Goal: Transaction & Acquisition: Purchase product/service

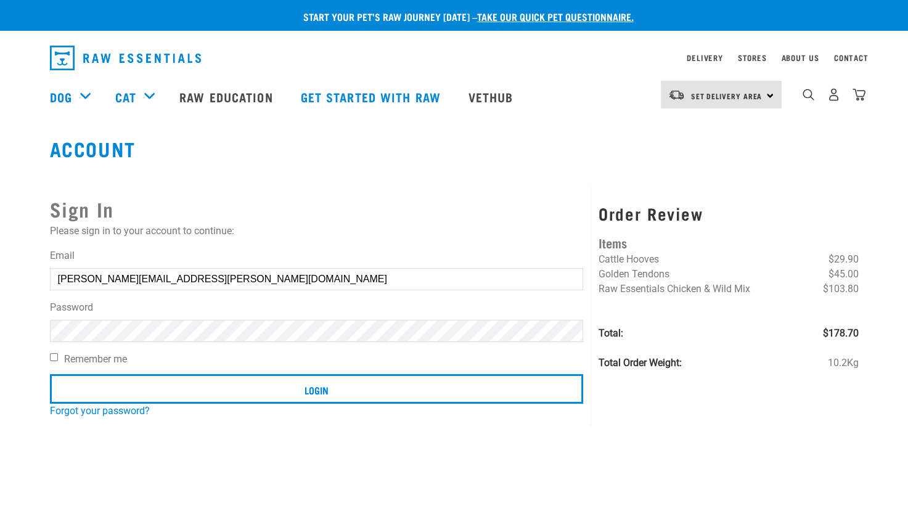
click at [67, 279] on input "Melissa.jordan@xtra.co.nz" at bounding box center [317, 279] width 534 height 22
type input "[PERSON_NAME][EMAIL_ADDRESS][PERSON_NAME][DOMAIN_NAME]"
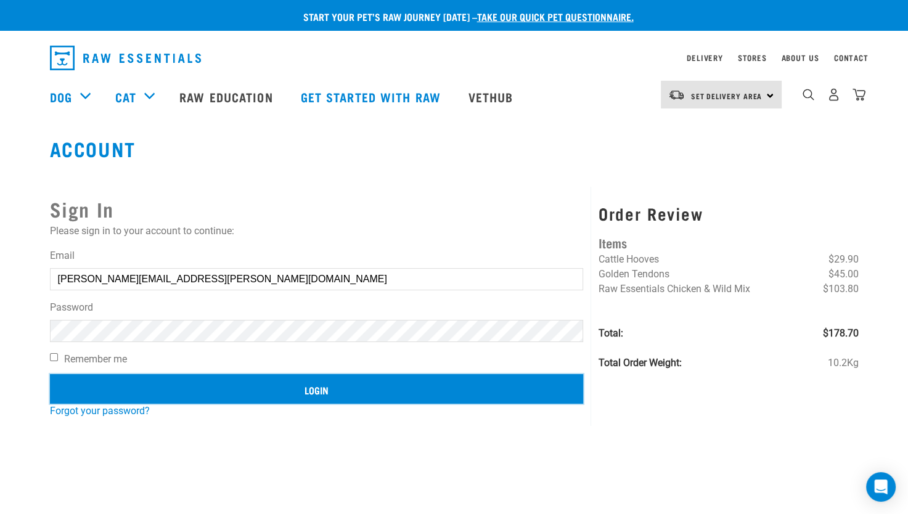
click at [319, 391] on input "Login" at bounding box center [317, 389] width 534 height 30
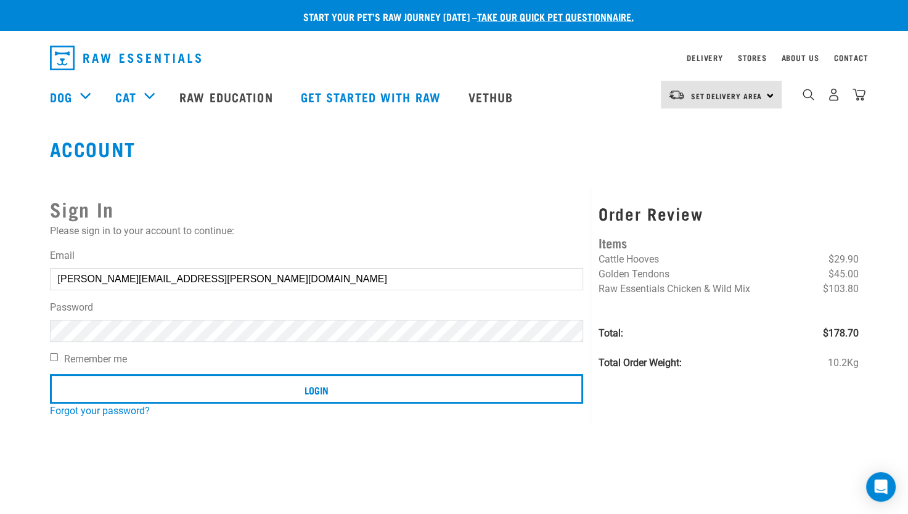
click at [0, 334] on article "Invalid username or password." at bounding box center [0, 257] width 0 height 514
click at [28, 234] on button "delete" at bounding box center [22, 227] width 12 height 12
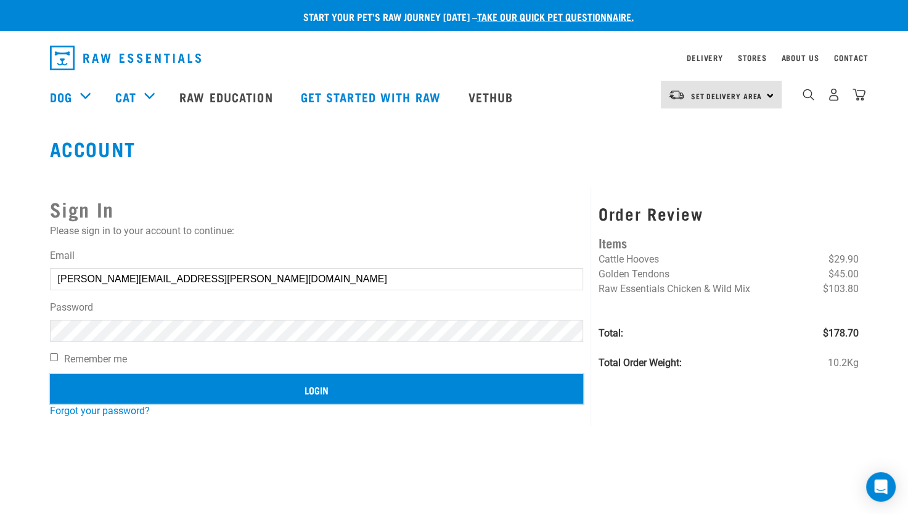
click at [324, 381] on input "Login" at bounding box center [317, 389] width 534 height 30
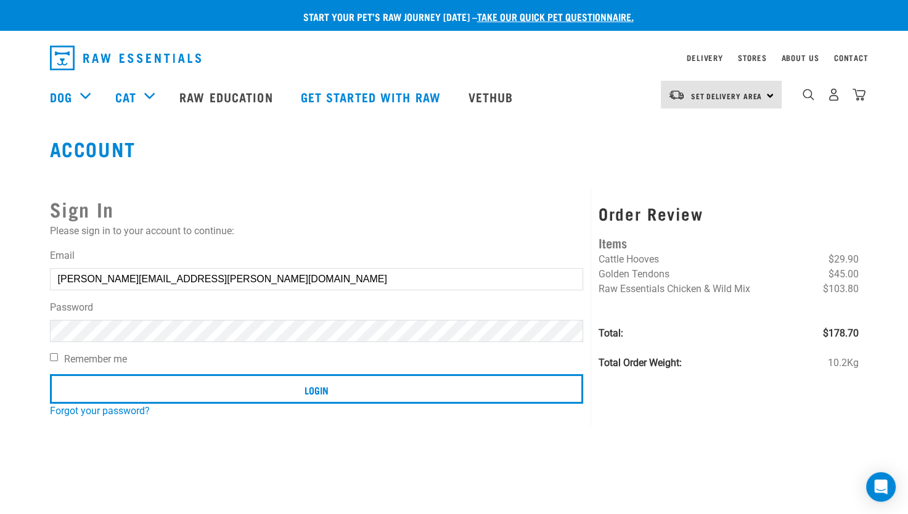
click at [28, 234] on button "delete" at bounding box center [22, 227] width 12 height 12
click at [65, 278] on input "Melissa.jordan@xtra.co.nz" at bounding box center [317, 279] width 534 height 22
type input "[PERSON_NAME][EMAIL_ADDRESS][PERSON_NAME][DOMAIN_NAME]"
click at [104, 413] on link "Forgot your password?" at bounding box center [100, 411] width 100 height 12
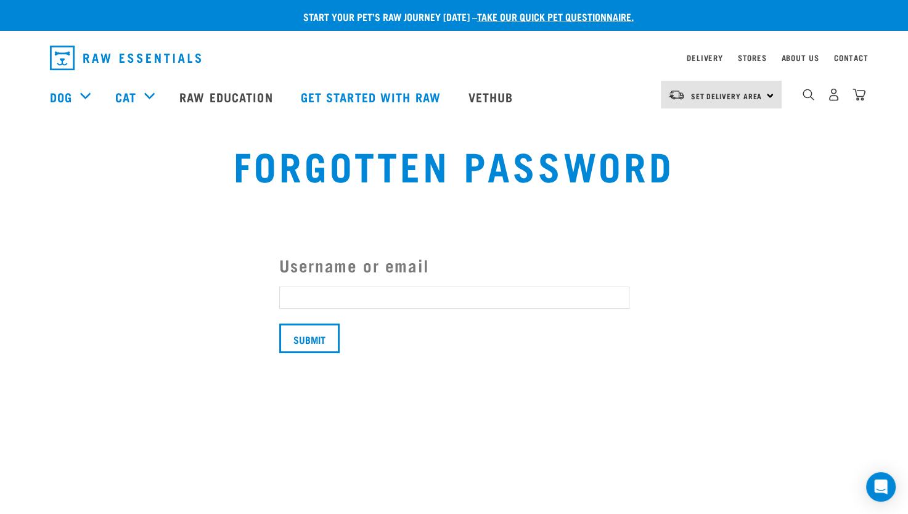
click at [434, 295] on input "Username or email" at bounding box center [454, 298] width 350 height 22
type input "[PERSON_NAME][EMAIL_ADDRESS][PERSON_NAME][DOMAIN_NAME]"
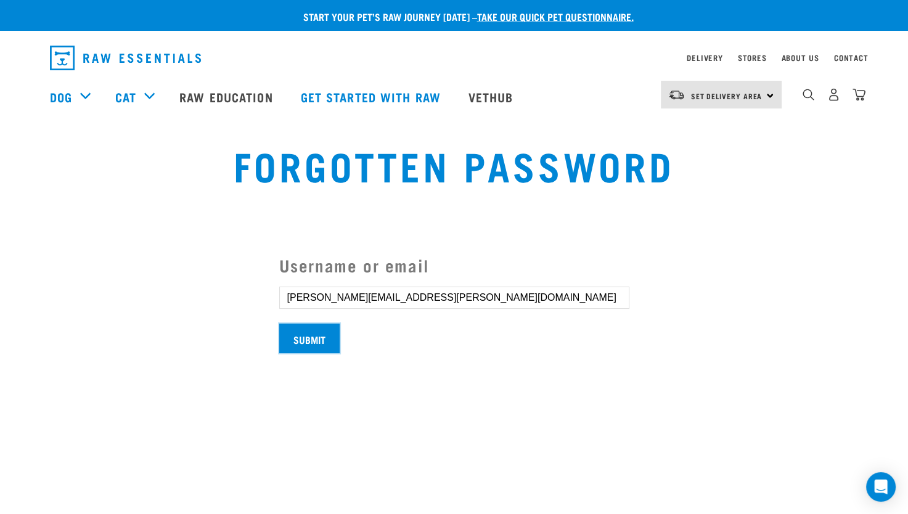
click at [296, 332] on input "Submit" at bounding box center [309, 339] width 60 height 30
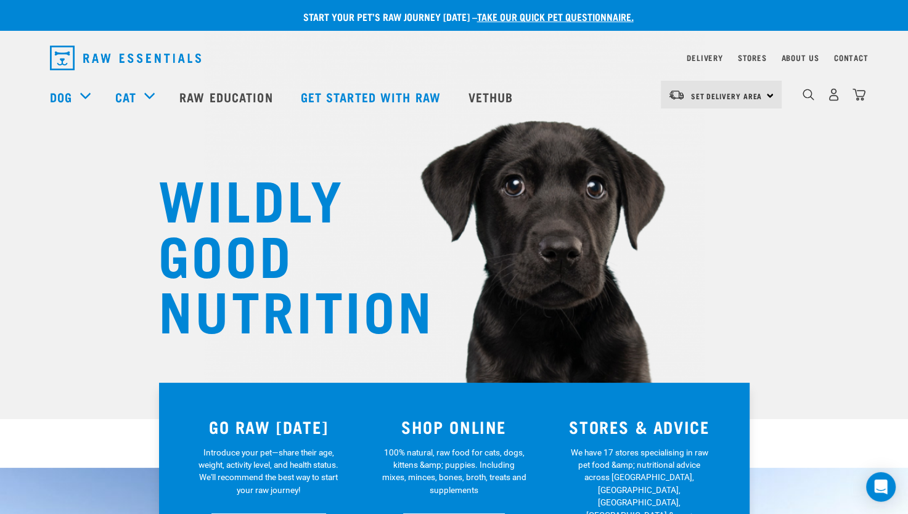
click at [769, 94] on div "Set Delivery Area North Island South Island" at bounding box center [721, 95] width 121 height 28
click at [702, 129] on link "[GEOGRAPHIC_DATA]" at bounding box center [720, 129] width 118 height 27
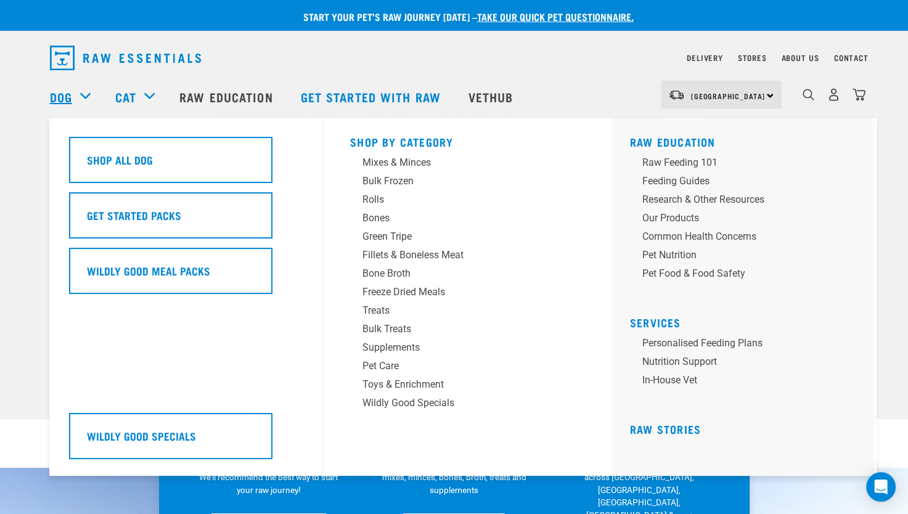
click at [56, 95] on link "Dog" at bounding box center [61, 97] width 22 height 18
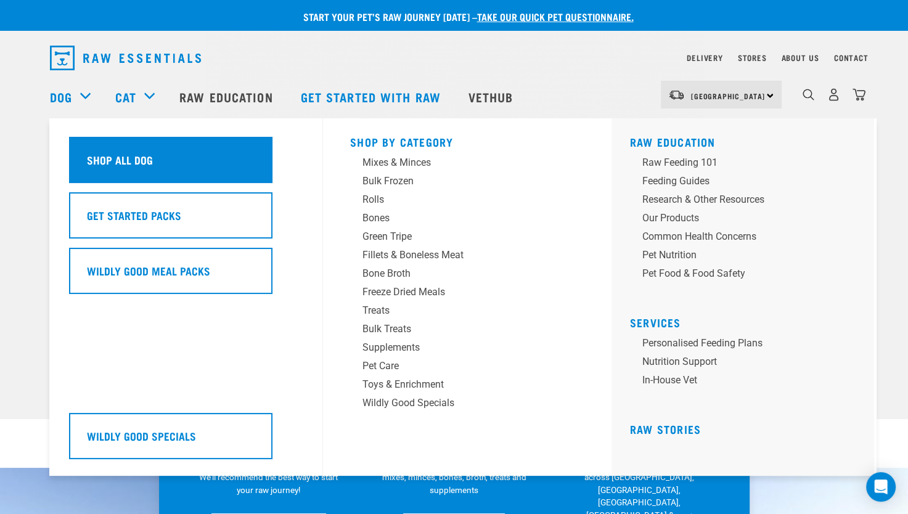
click at [172, 171] on div "Shop All Dog" at bounding box center [170, 160] width 203 height 46
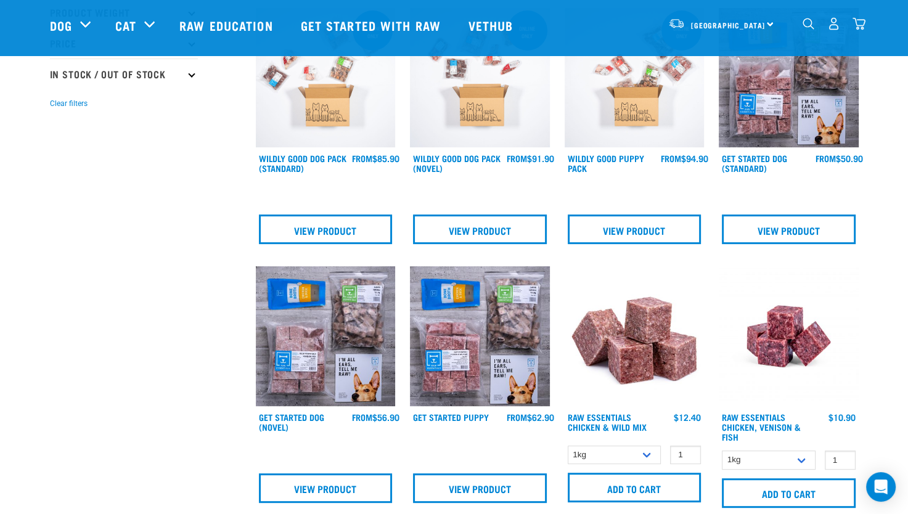
scroll to position [370, 0]
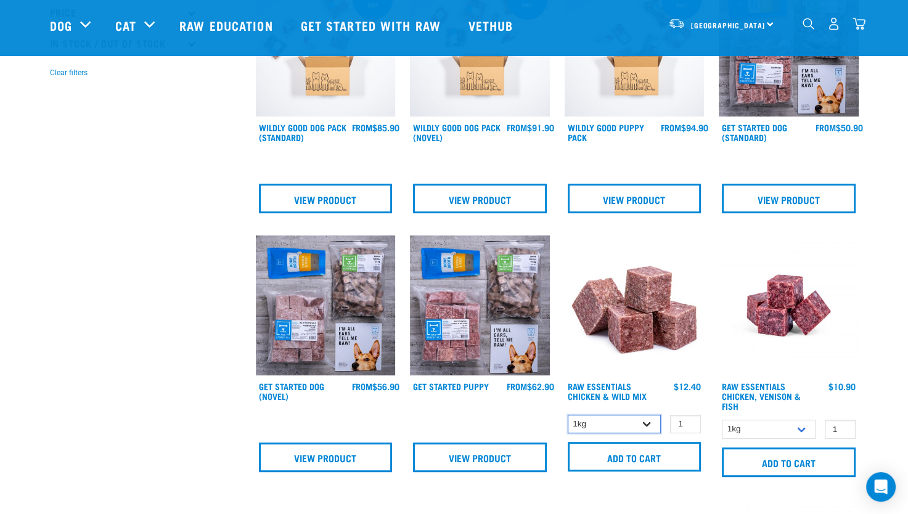
click at [645, 419] on select "1kg 3kg Bulk (10kg)" at bounding box center [615, 424] width 94 height 19
select select "14881"
click at [568, 415] on select "1kg 3kg Bulk (10kg)" at bounding box center [615, 424] width 94 height 19
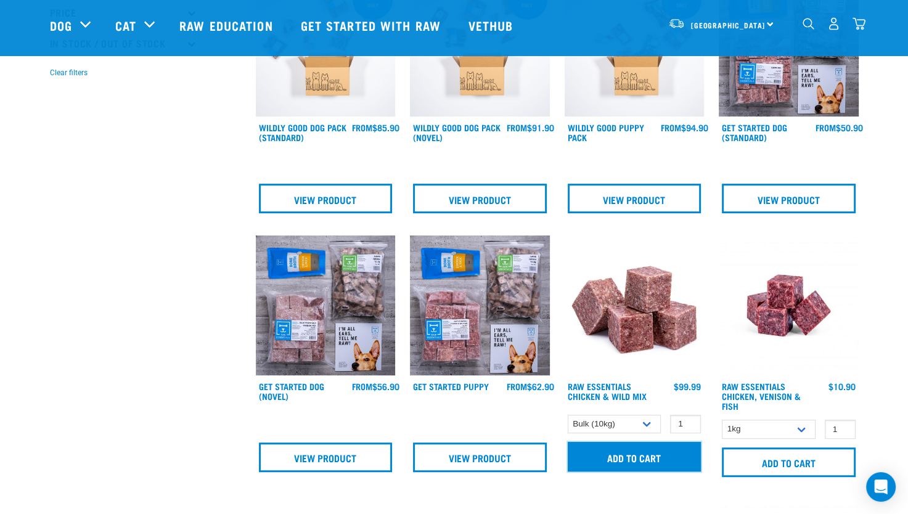
click at [626, 455] on input "Add to cart" at bounding box center [635, 457] width 134 height 30
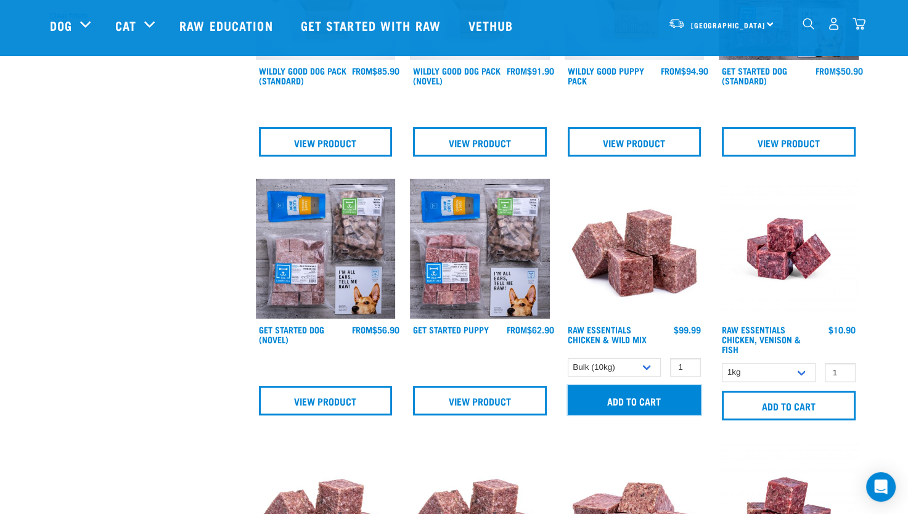
scroll to position [493, 0]
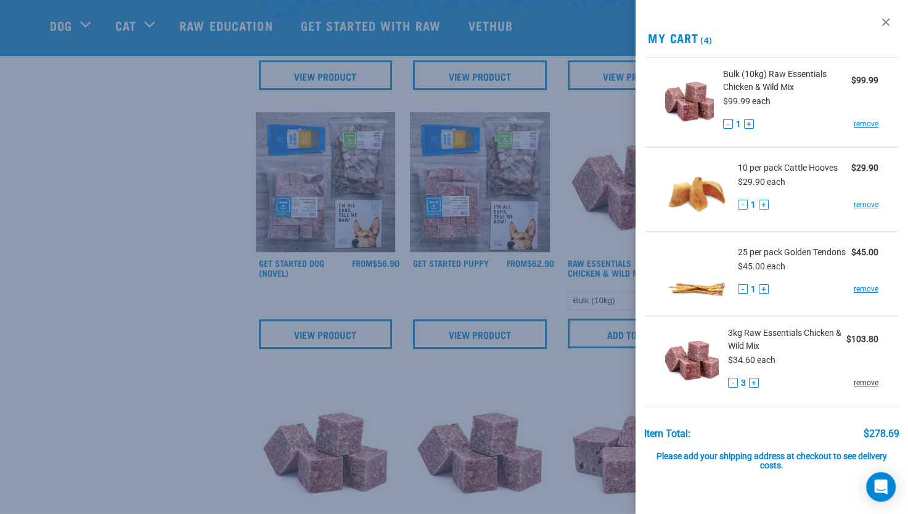
click at [857, 388] on link "remove" at bounding box center [866, 382] width 25 height 11
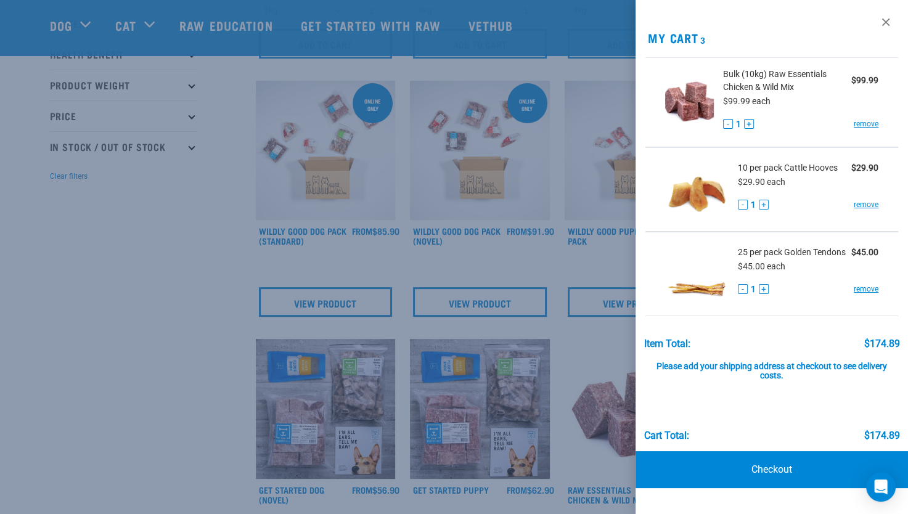
scroll to position [247, 0]
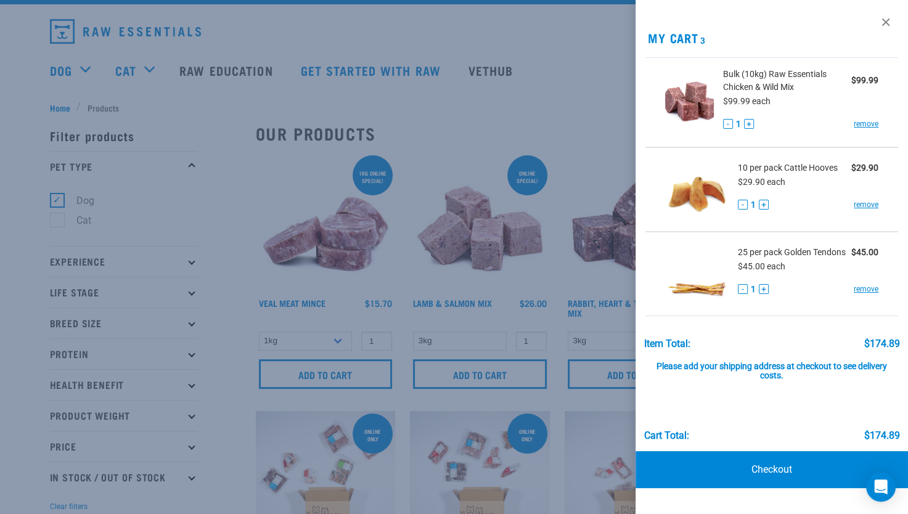
scroll to position [0, 0]
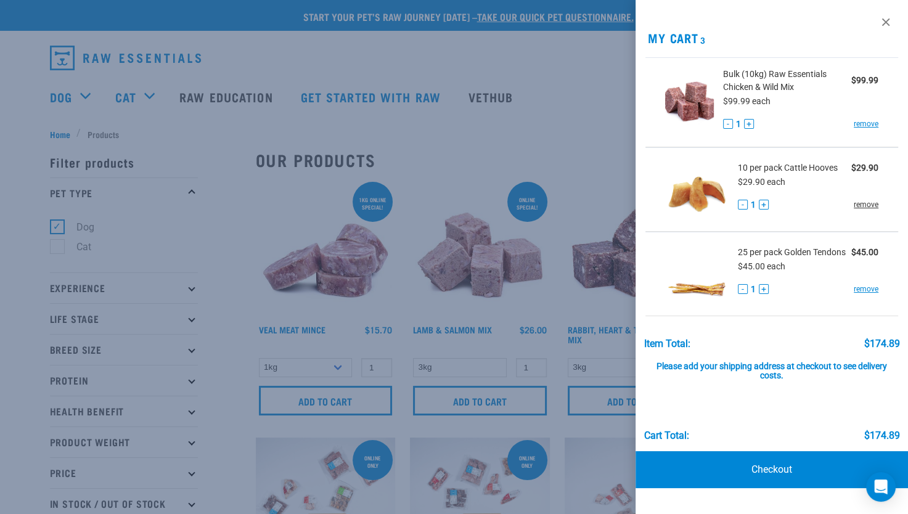
click at [868, 206] on link "remove" at bounding box center [866, 204] width 25 height 11
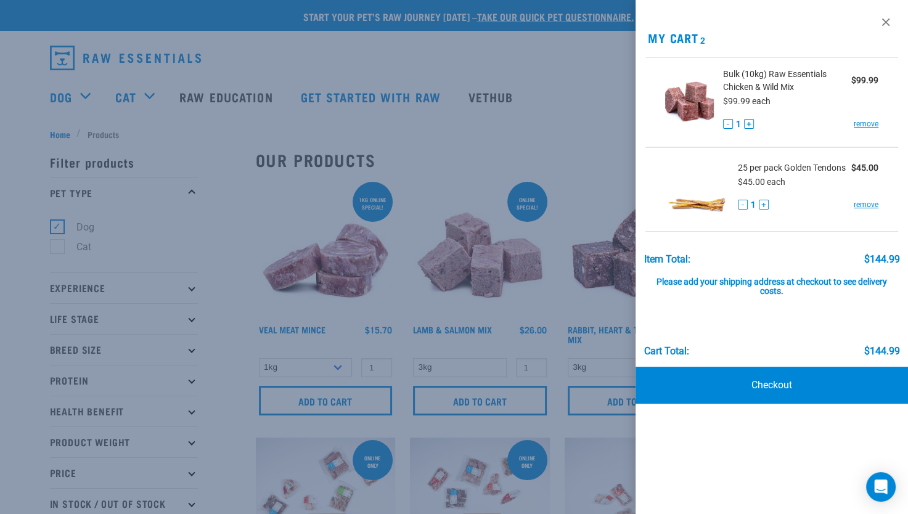
click at [868, 206] on link "remove" at bounding box center [866, 204] width 25 height 11
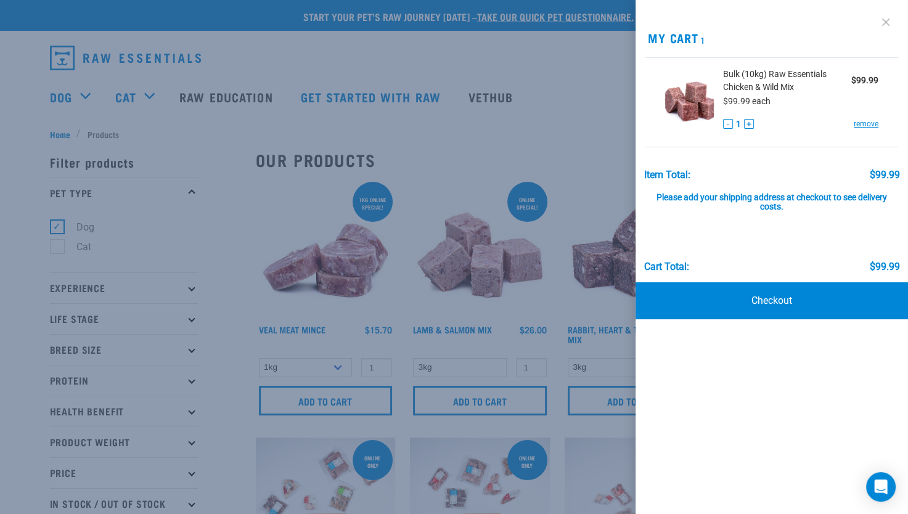
click at [883, 25] on link at bounding box center [886, 22] width 20 height 20
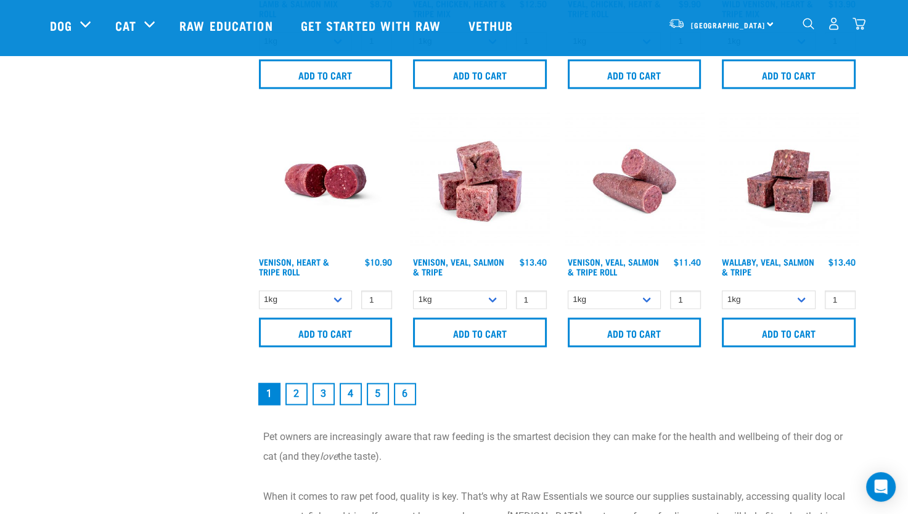
scroll to position [1849, 0]
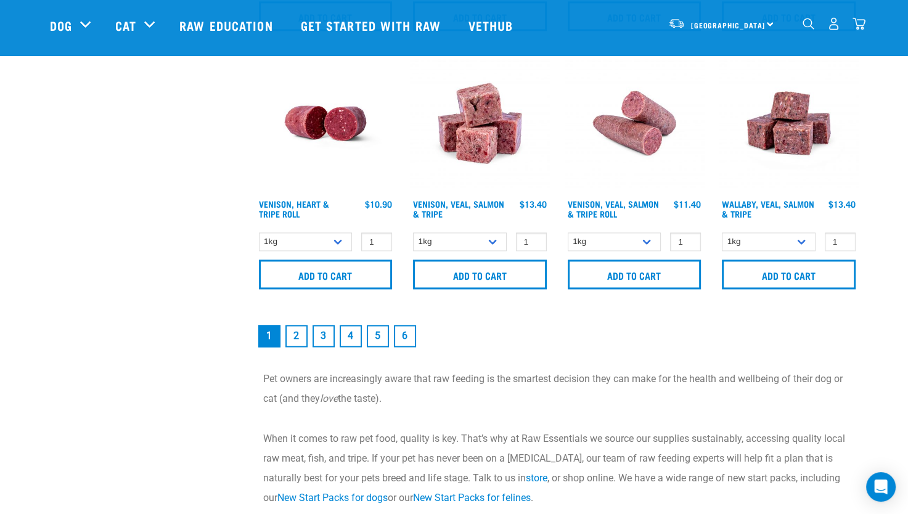
click at [300, 330] on link "2" at bounding box center [296, 336] width 22 height 22
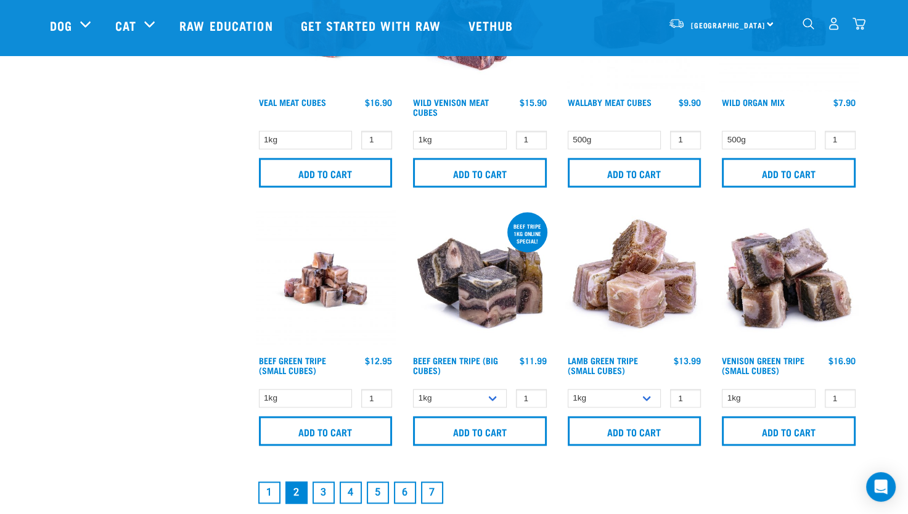
scroll to position [1726, 0]
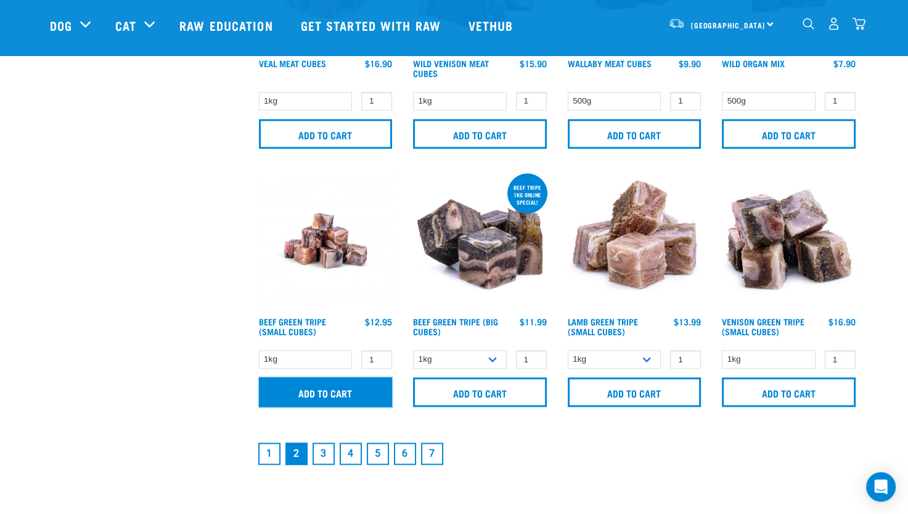
click at [343, 385] on input "Add to cart" at bounding box center [326, 392] width 134 height 30
click at [322, 449] on link "3" at bounding box center [323, 454] width 22 height 22
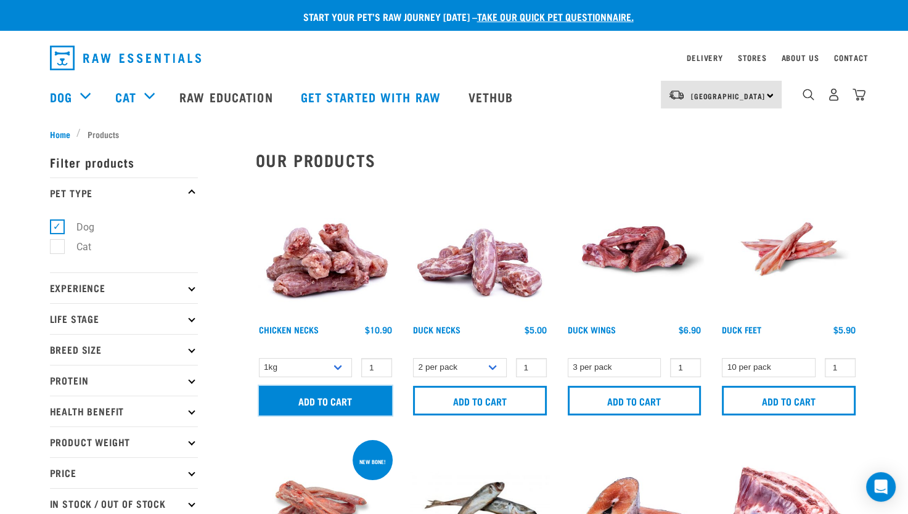
click at [332, 398] on input "Add to cart" at bounding box center [326, 401] width 134 height 30
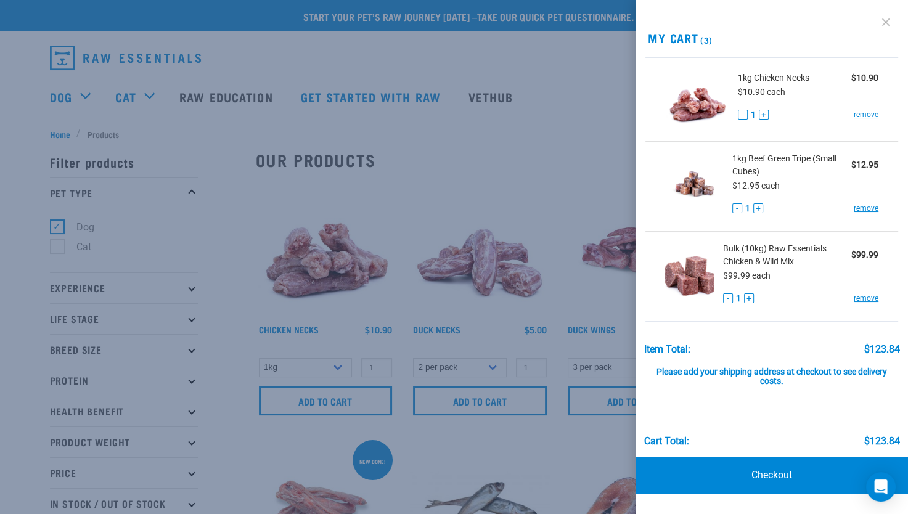
click at [883, 18] on link at bounding box center [886, 22] width 20 height 20
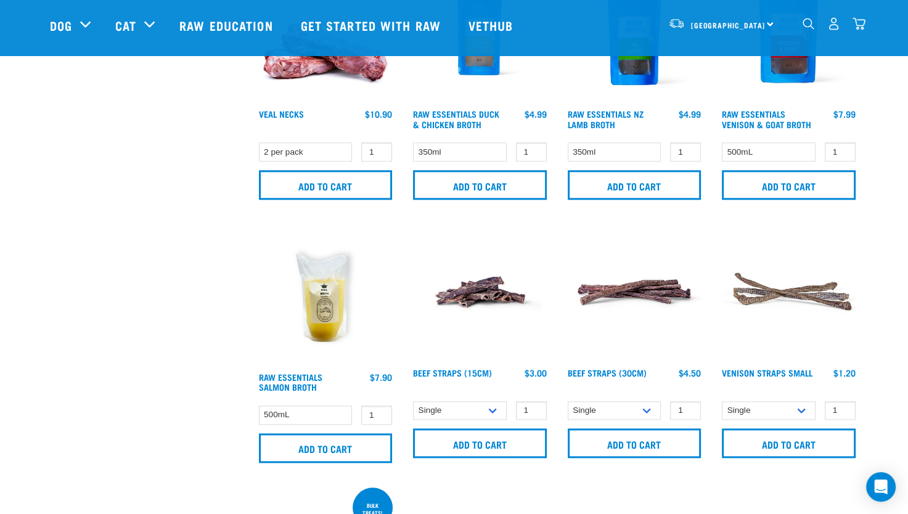
scroll to position [1233, 0]
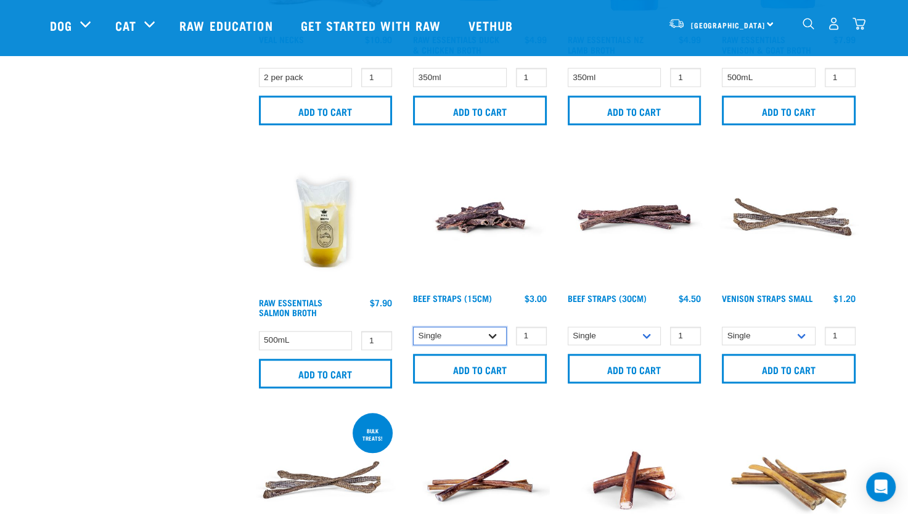
click at [496, 333] on select "Single 6 per pack 25 per pack" at bounding box center [460, 336] width 94 height 19
click at [413, 327] on select "Single 6 per pack 25 per pack" at bounding box center [460, 336] width 94 height 19
click at [488, 334] on select "Single 6 per pack 25 per pack" at bounding box center [460, 336] width 94 height 19
select select "15447"
click at [413, 327] on select "Single 6 per pack 25 per pack" at bounding box center [460, 336] width 94 height 19
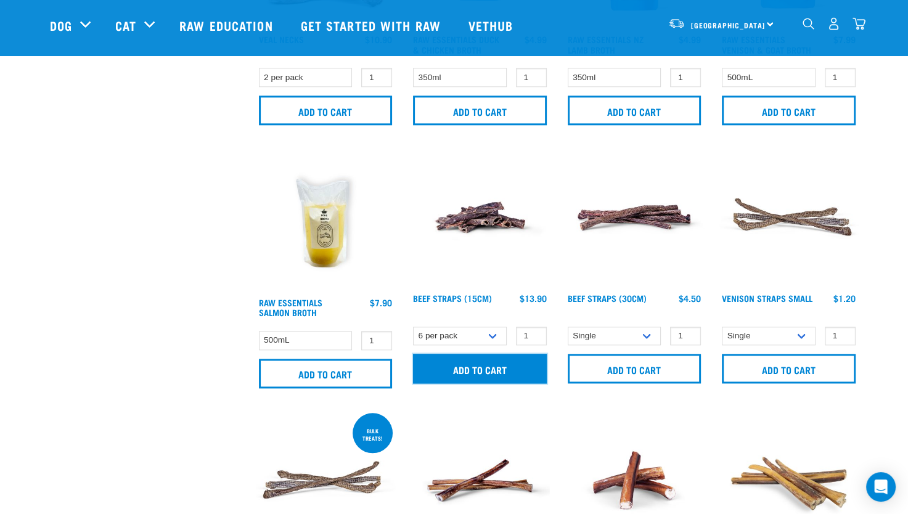
click at [479, 367] on input "Add to cart" at bounding box center [480, 369] width 134 height 30
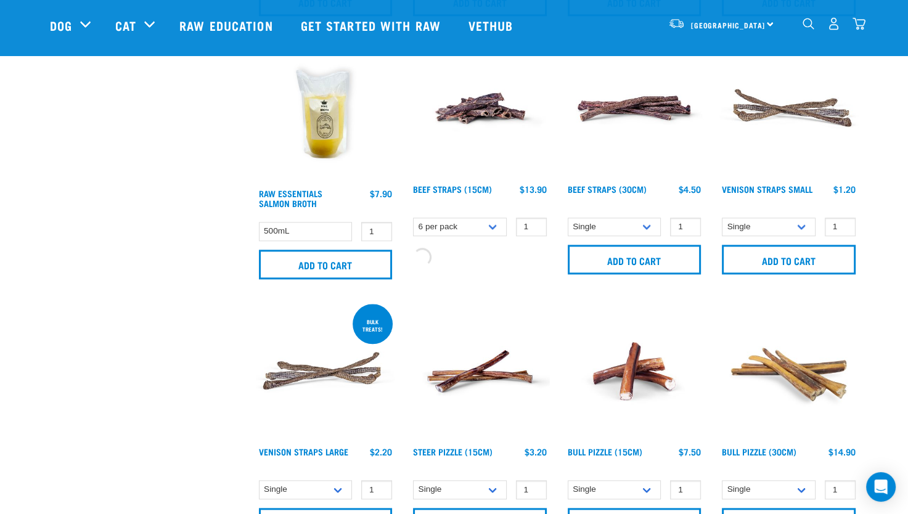
scroll to position [1356, 0]
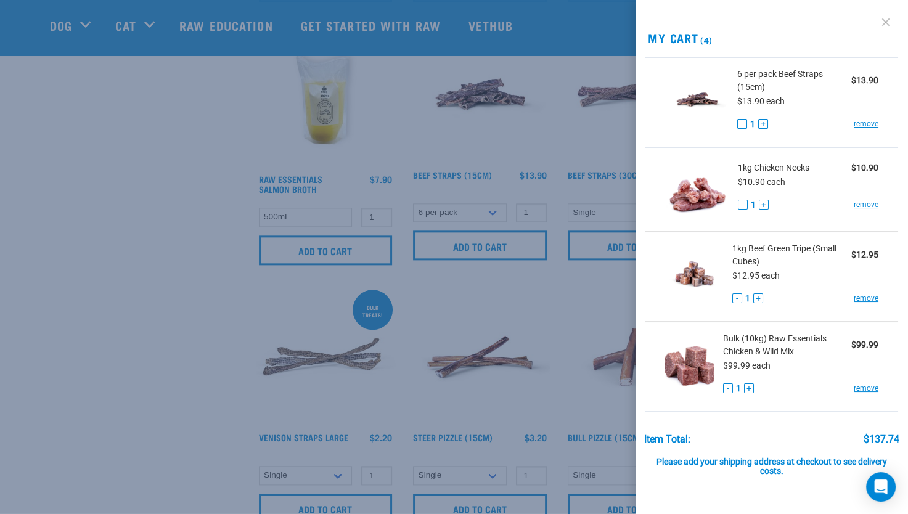
click at [876, 22] on link at bounding box center [886, 22] width 20 height 20
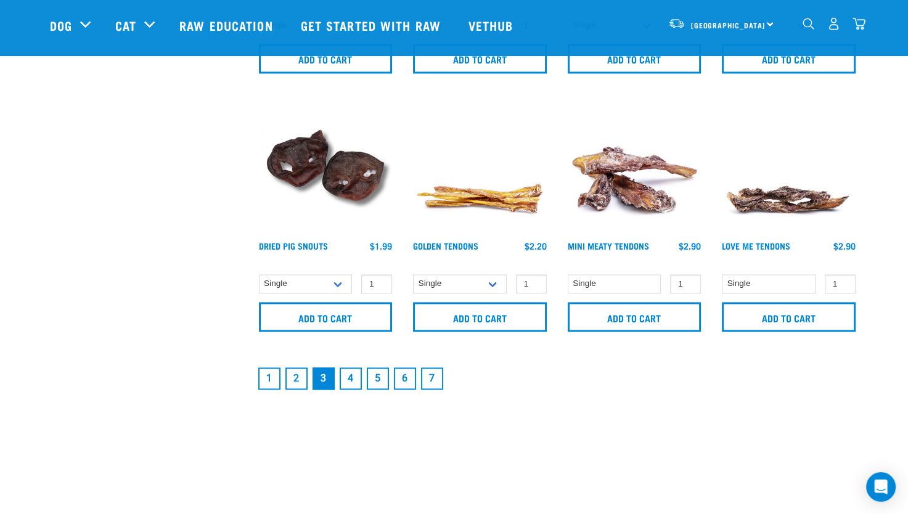
scroll to position [1787, 0]
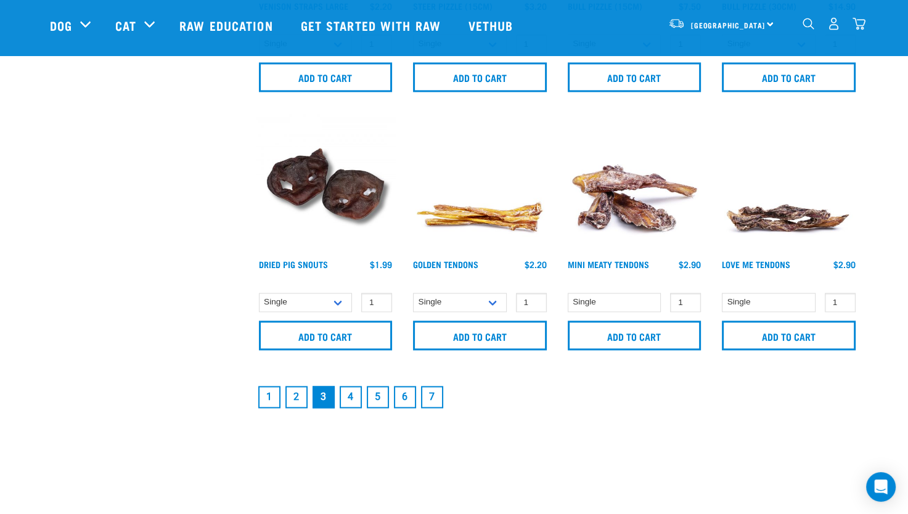
click at [353, 393] on link "4" at bounding box center [351, 397] width 22 height 22
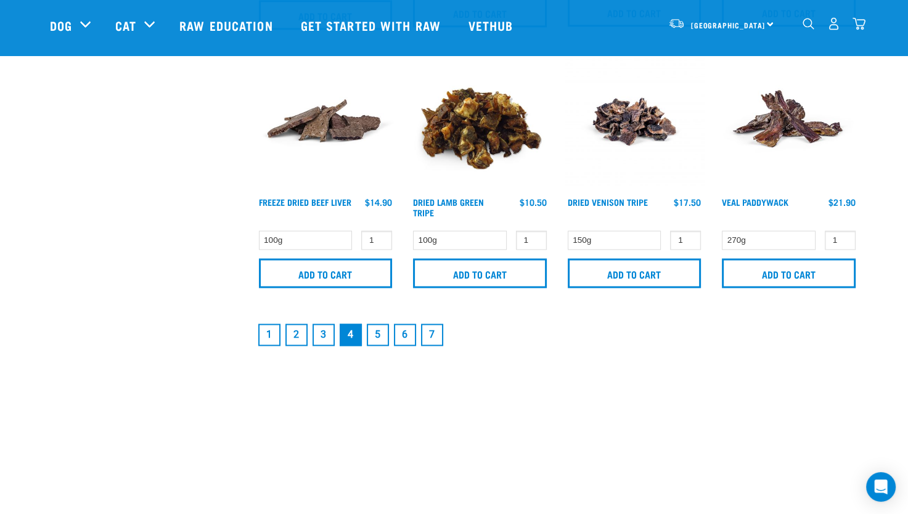
scroll to position [1849, 0]
click at [373, 335] on link "5" at bounding box center [378, 334] width 22 height 22
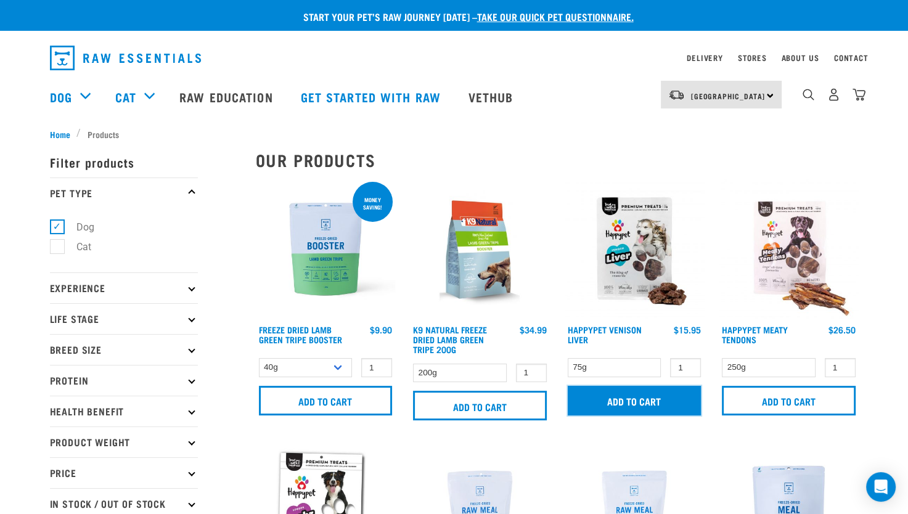
click at [625, 397] on input "Add to cart" at bounding box center [635, 401] width 134 height 30
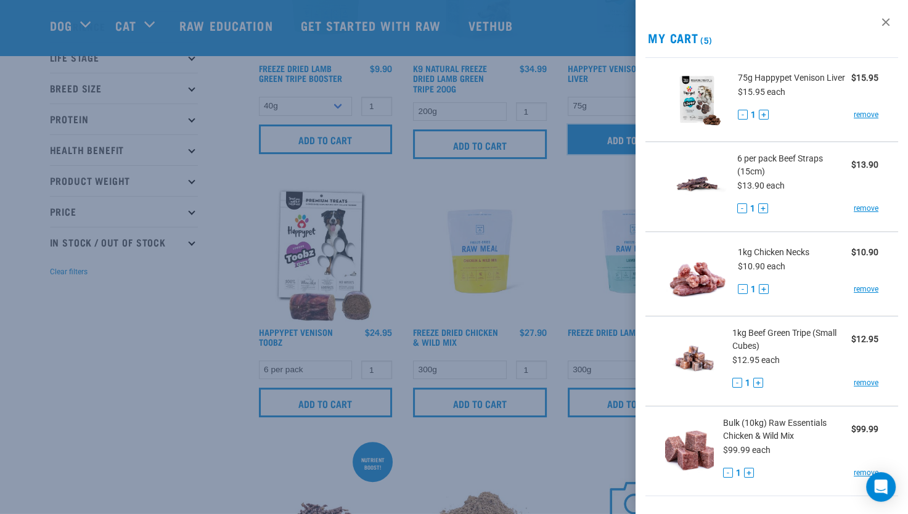
scroll to position [247, 0]
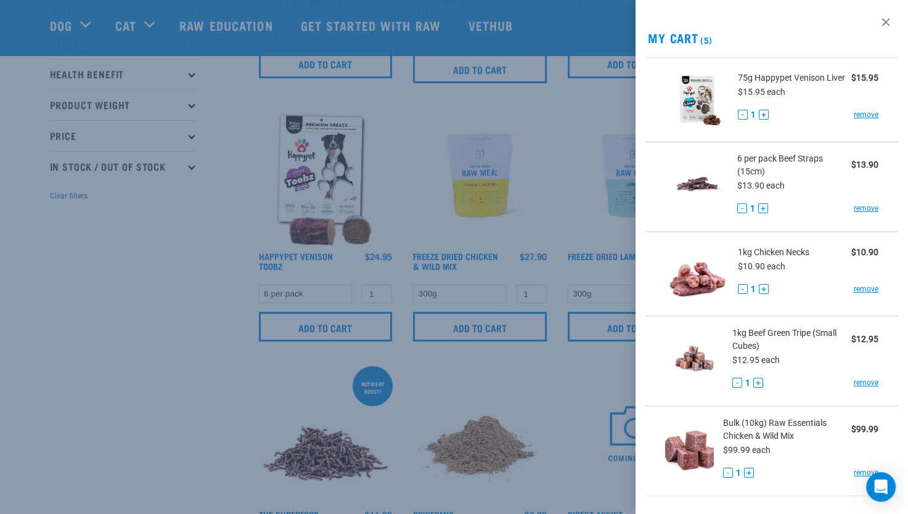
click at [104, 380] on div at bounding box center [454, 257] width 908 height 514
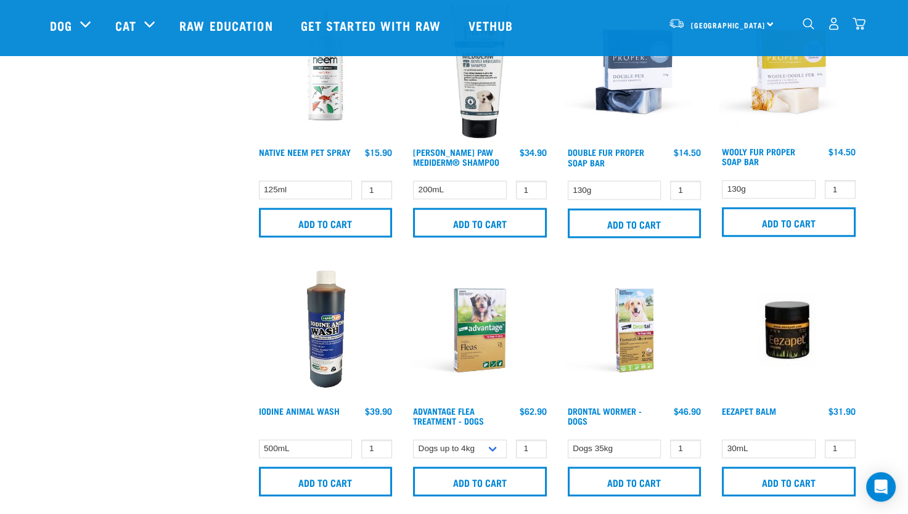
scroll to position [1664, 0]
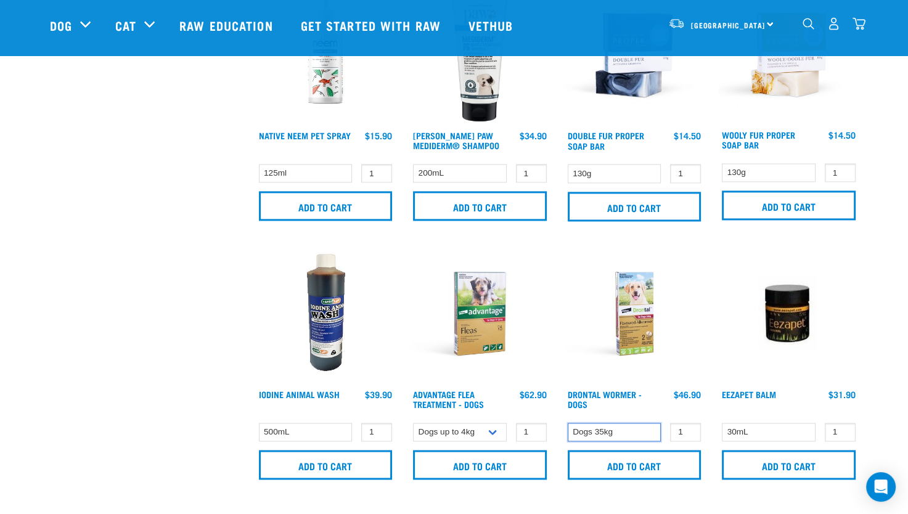
click at [621, 428] on select "Dogs 35kg" at bounding box center [615, 432] width 94 height 19
click at [601, 392] on link "Drontal Wormer - Dogs" at bounding box center [605, 399] width 74 height 14
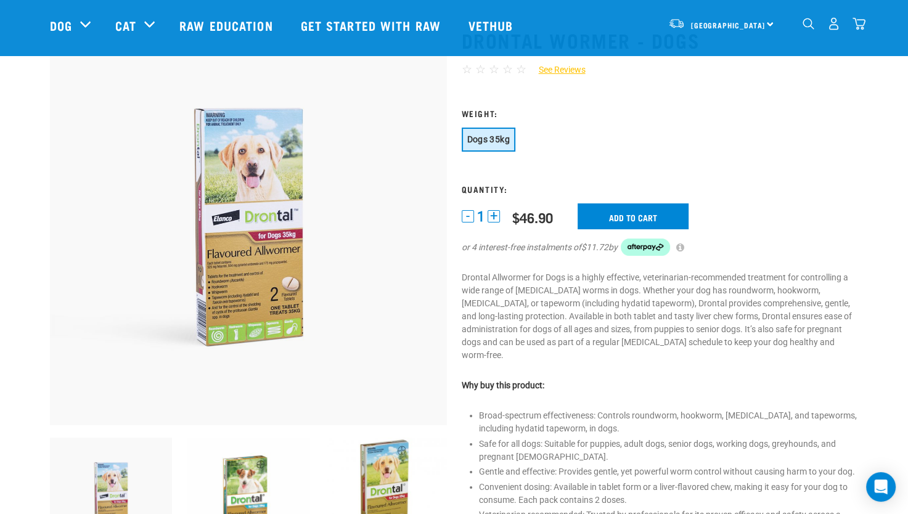
scroll to position [62, 0]
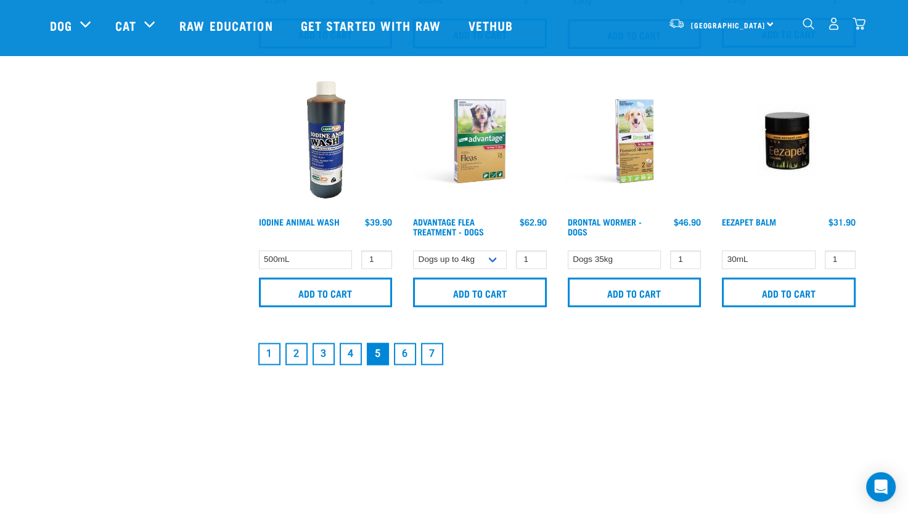
scroll to position [1940, 0]
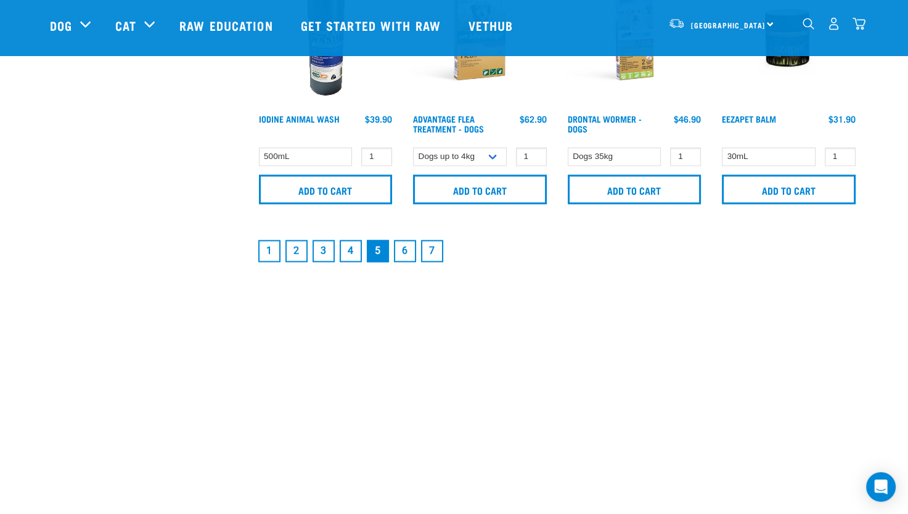
click at [402, 255] on link "6" at bounding box center [405, 251] width 22 height 22
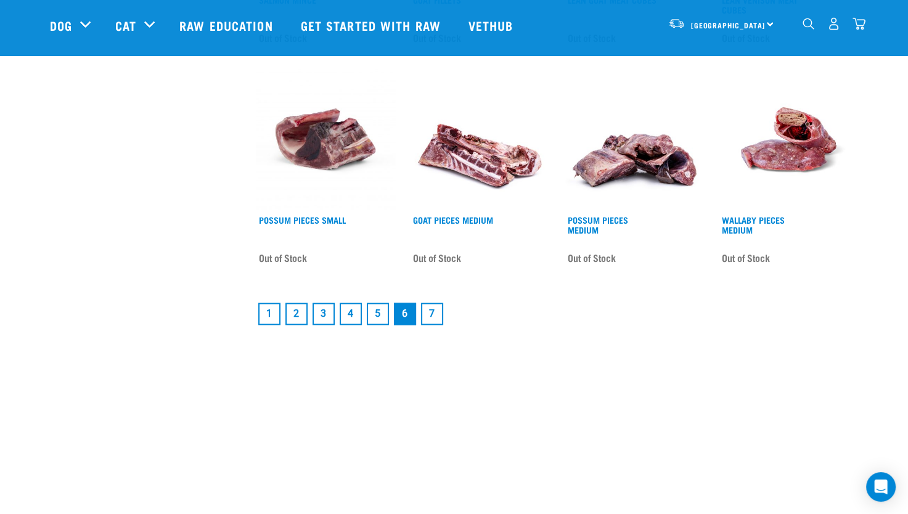
scroll to position [1787, 0]
click at [424, 309] on link "7" at bounding box center [432, 313] width 22 height 22
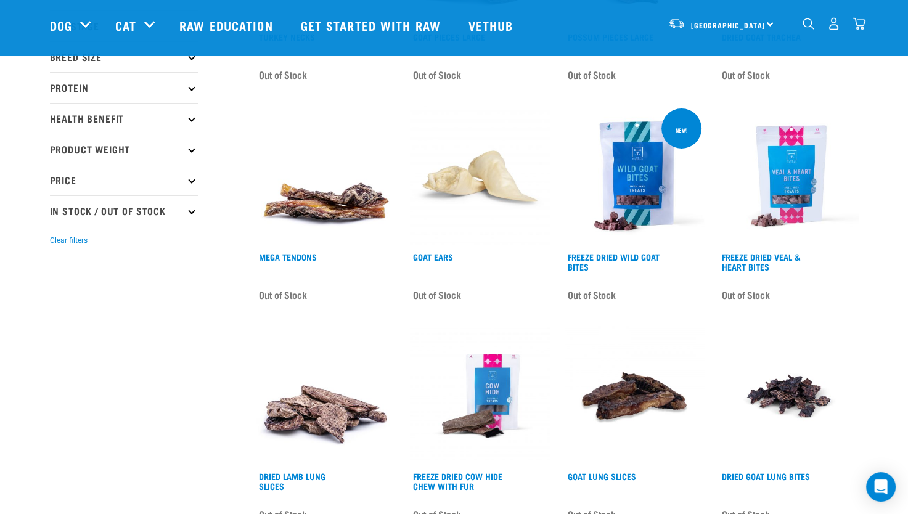
scroll to position [185, 0]
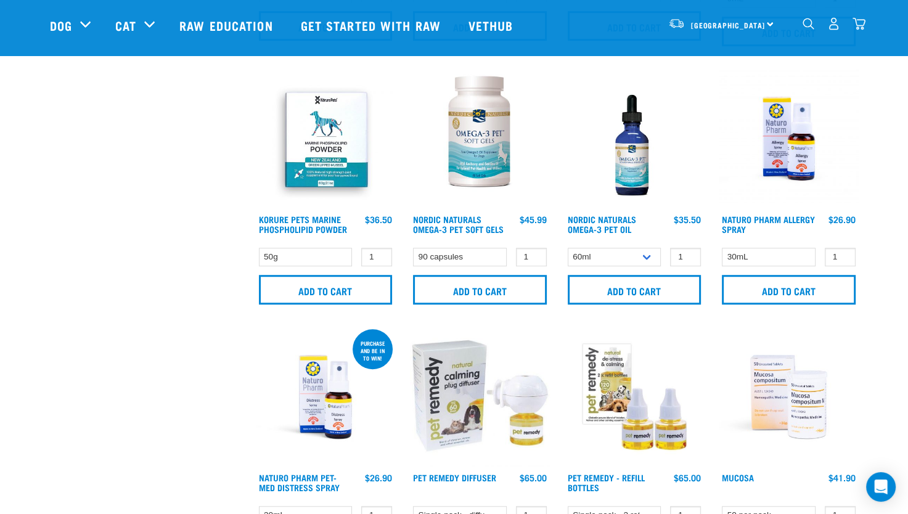
scroll to position [798, 0]
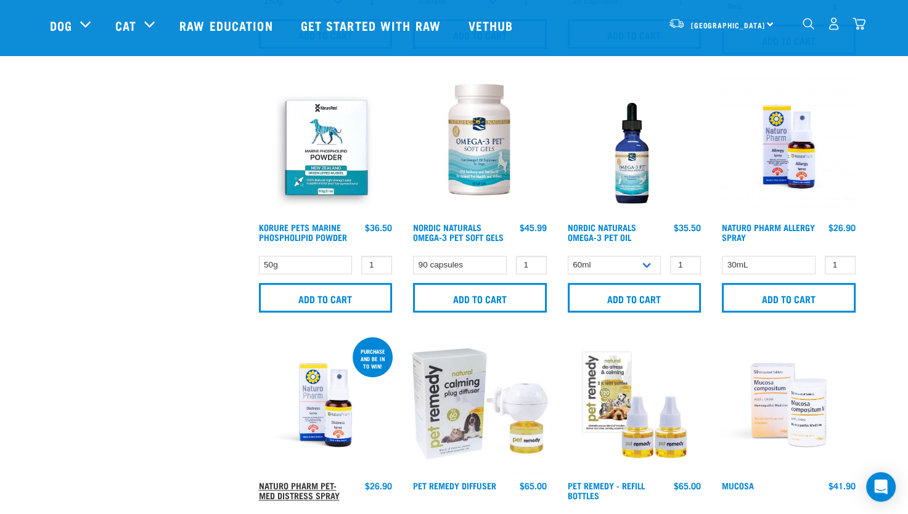
click at [287, 483] on link "Naturo Pharm Pet-Med Distress Spray" at bounding box center [299, 490] width 81 height 14
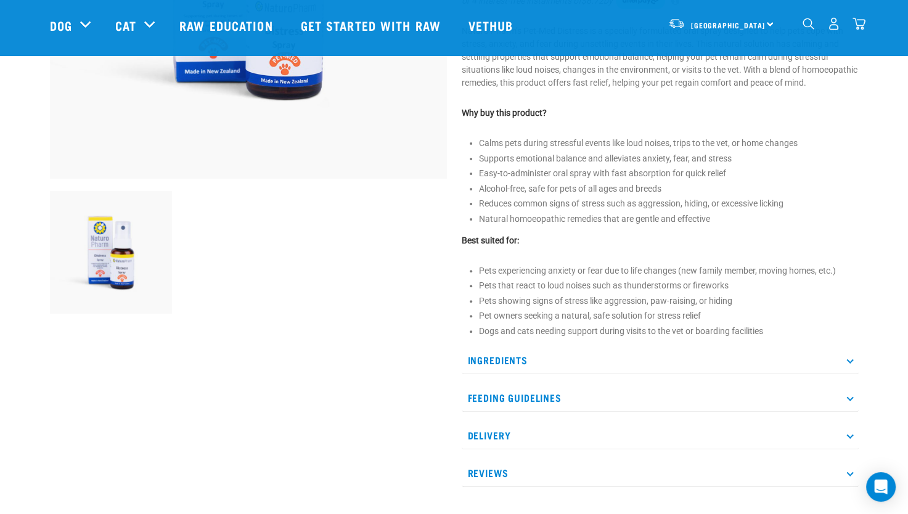
scroll to position [370, 0]
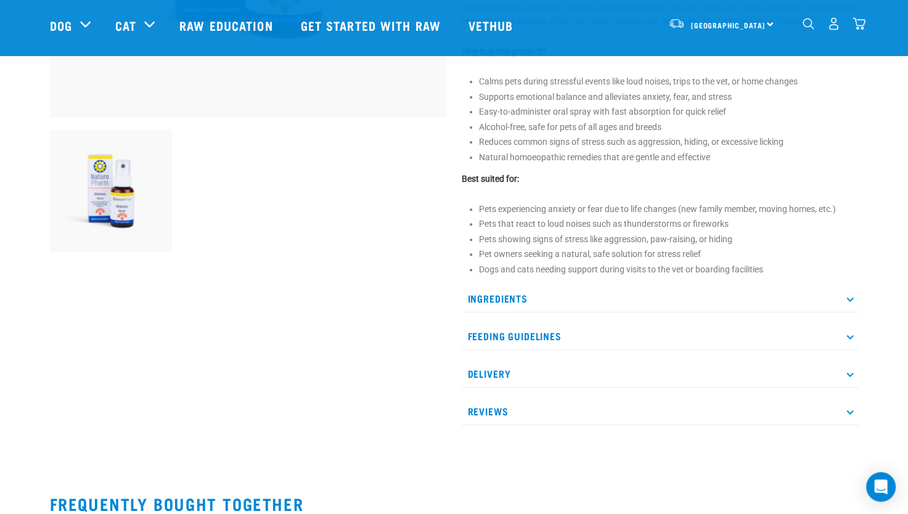
click at [844, 348] on p "Feeding Guidelines" at bounding box center [660, 336] width 397 height 28
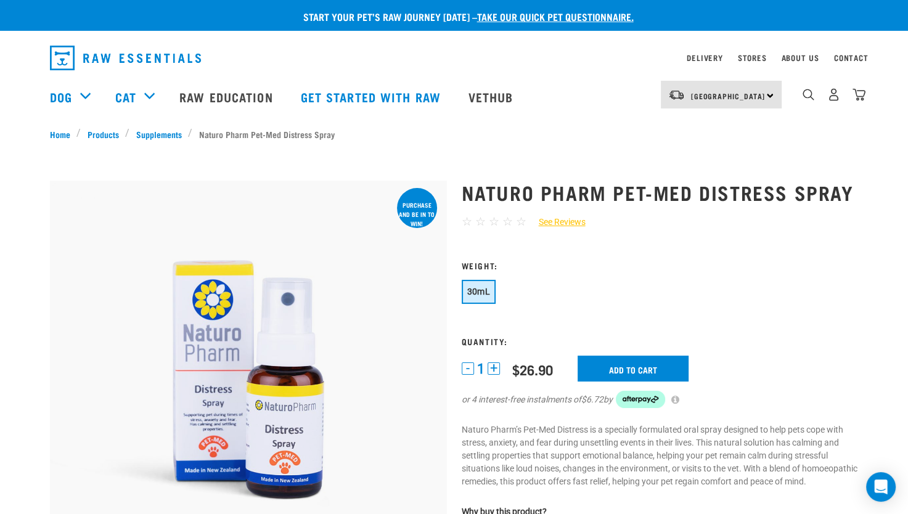
scroll to position [0, 0]
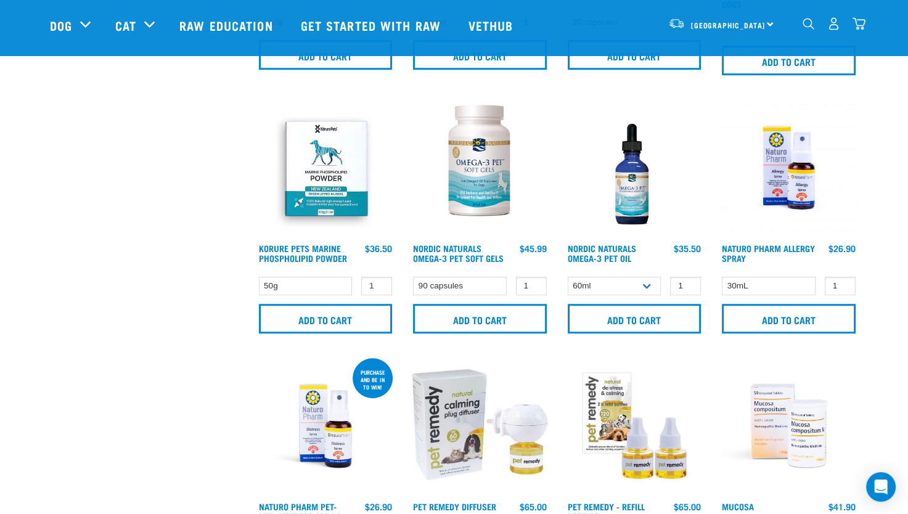
scroll to position [765, 0]
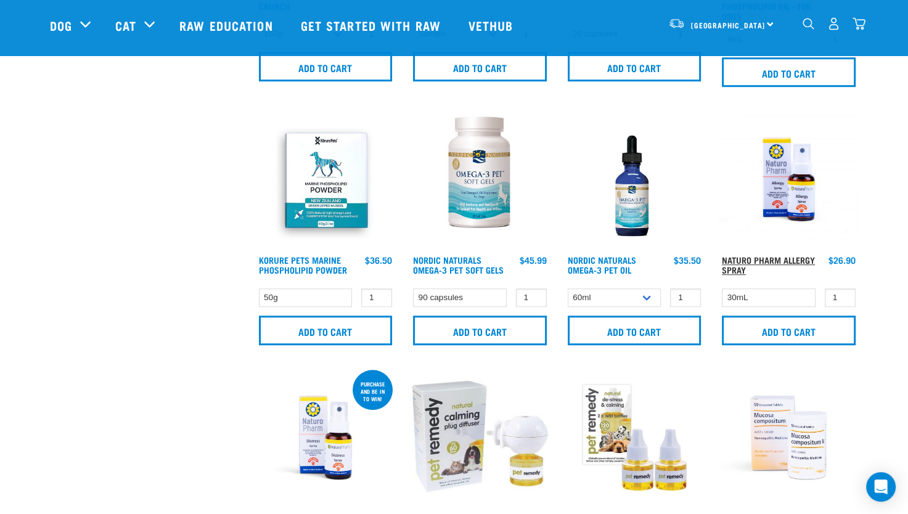
click at [773, 260] on link "Naturo Pharm Allergy Spray" at bounding box center [768, 265] width 93 height 14
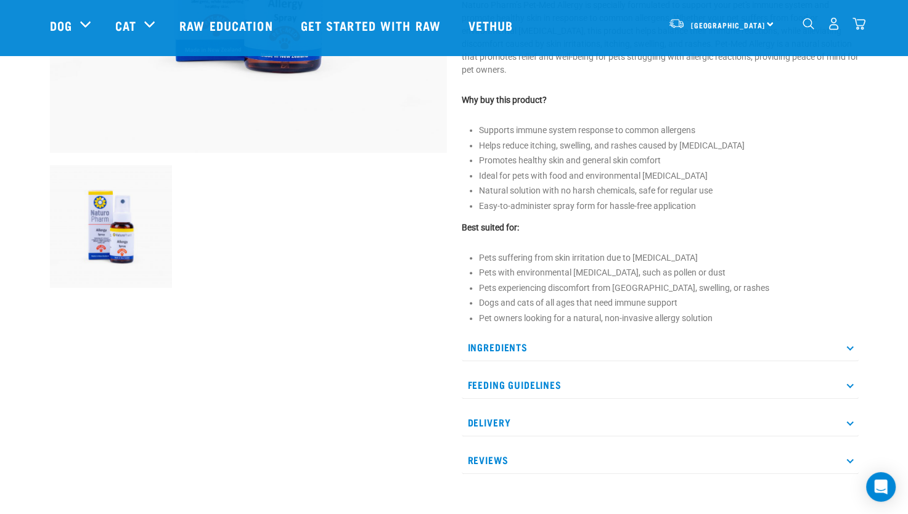
scroll to position [370, 0]
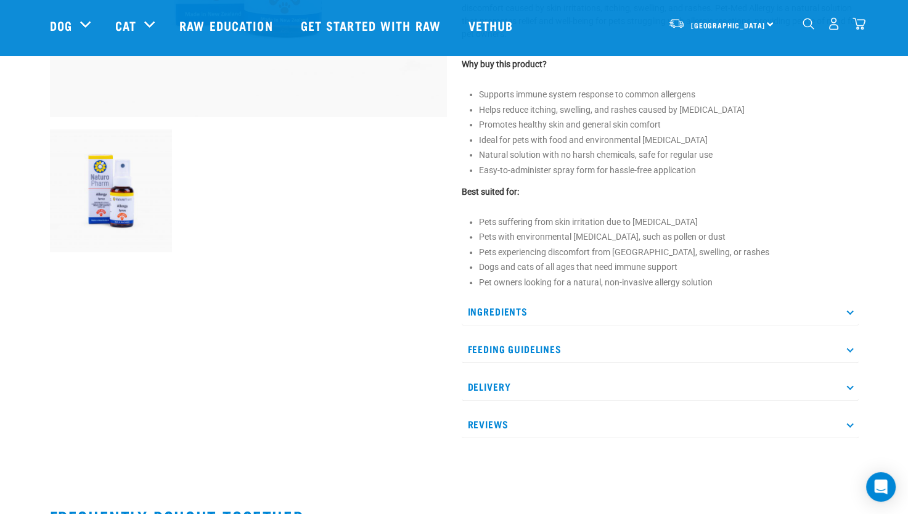
click at [851, 348] on icon at bounding box center [849, 348] width 7 height 7
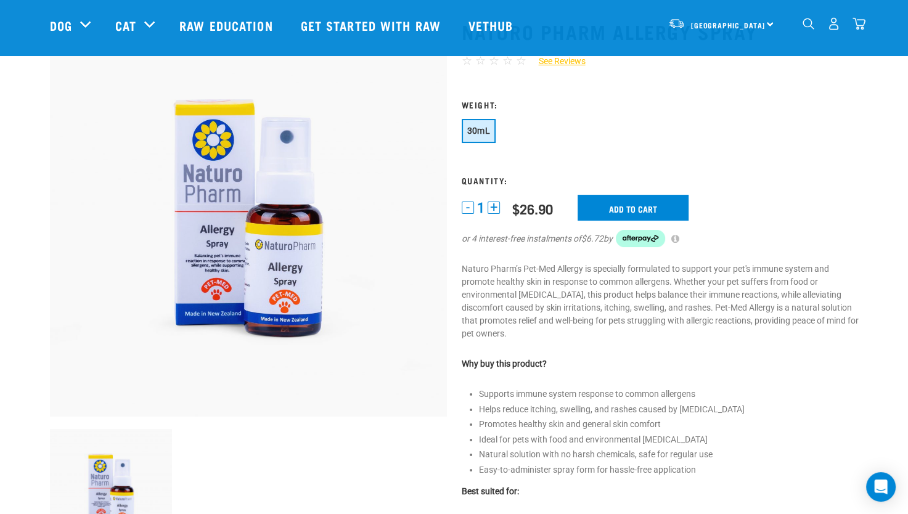
scroll to position [0, 0]
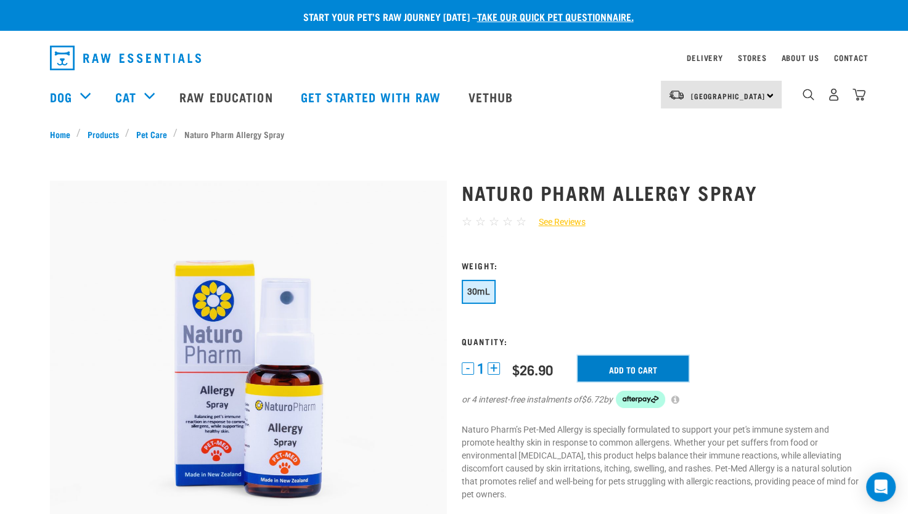
click at [641, 371] on input "Add to cart" at bounding box center [632, 369] width 111 height 26
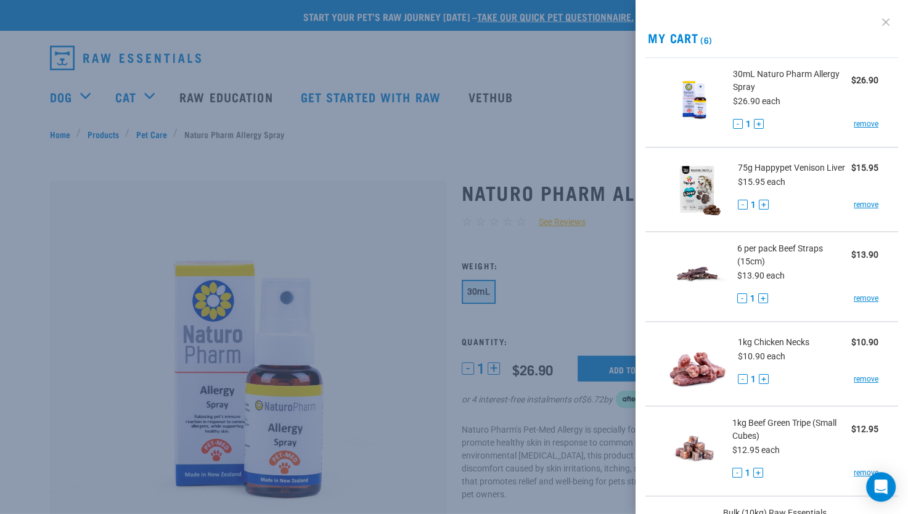
click at [876, 18] on link at bounding box center [886, 22] width 20 height 20
click at [877, 22] on link at bounding box center [886, 22] width 20 height 20
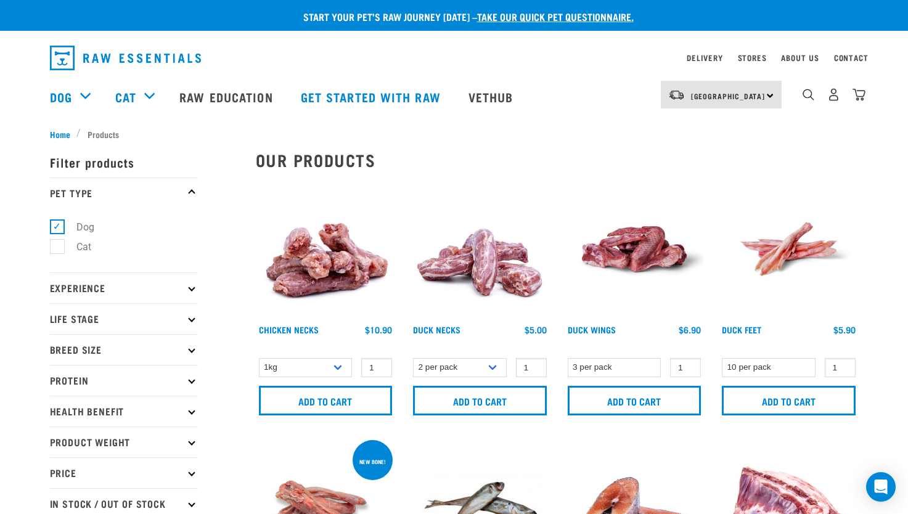
select select "15447"
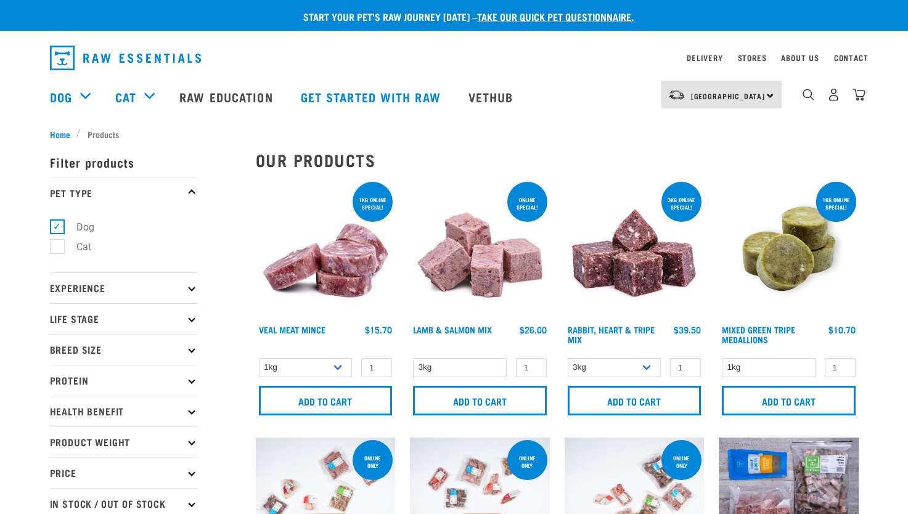
select select "14881"
click at [190, 350] on icon at bounding box center [191, 349] width 7 height 7
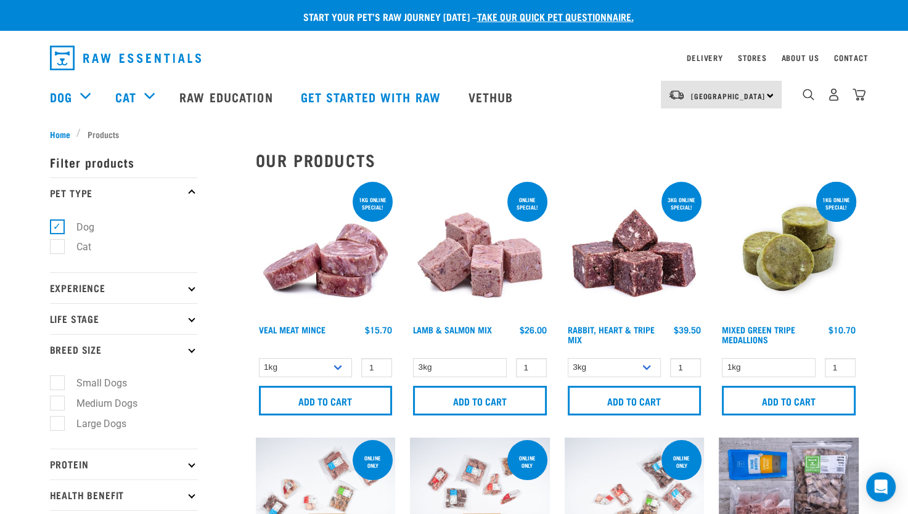
click at [57, 406] on label "Medium Dogs" at bounding box center [100, 403] width 86 height 15
click at [55, 405] on input "Medium Dogs" at bounding box center [54, 401] width 8 height 8
checkbox input "true"
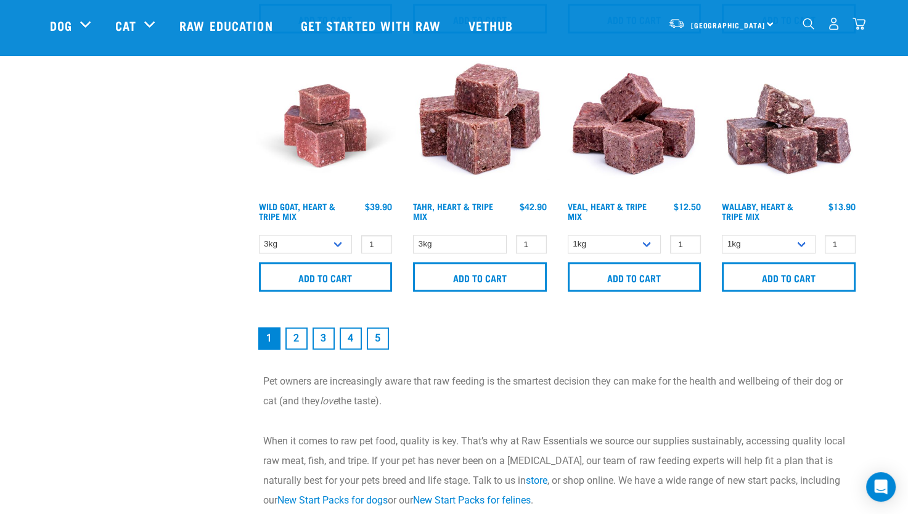
scroll to position [1849, 0]
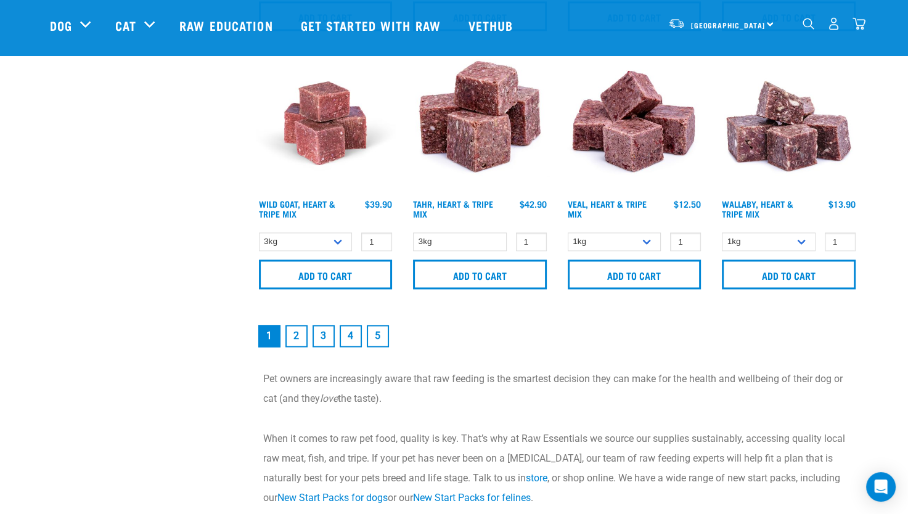
click at [299, 336] on link "2" at bounding box center [296, 336] width 22 height 22
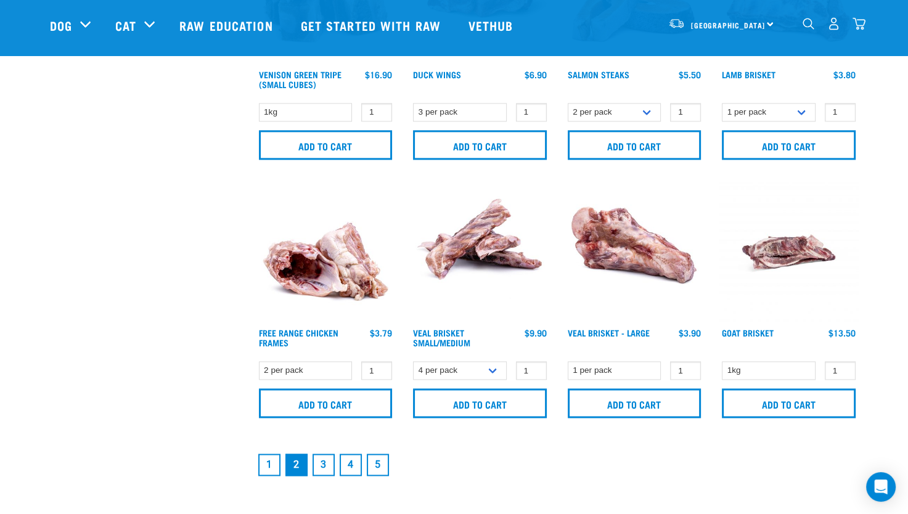
scroll to position [1787, 0]
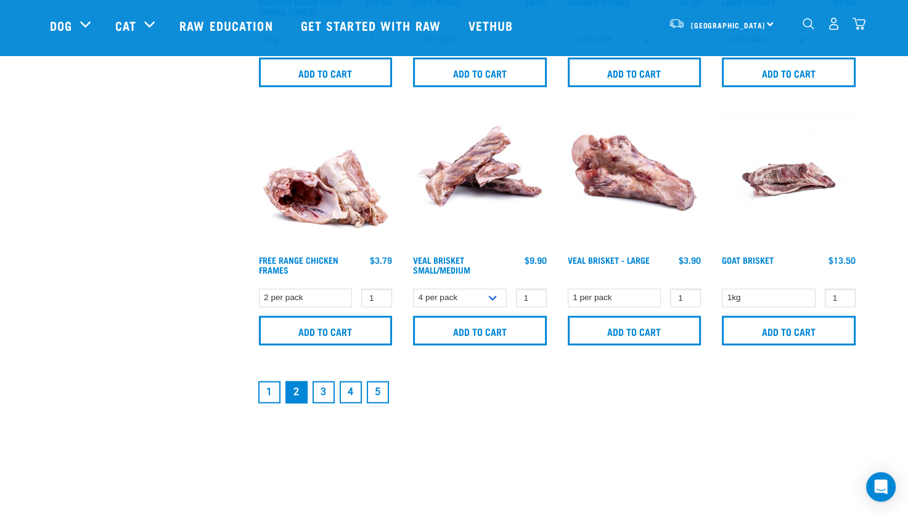
click at [318, 387] on link "3" at bounding box center [323, 392] width 22 height 22
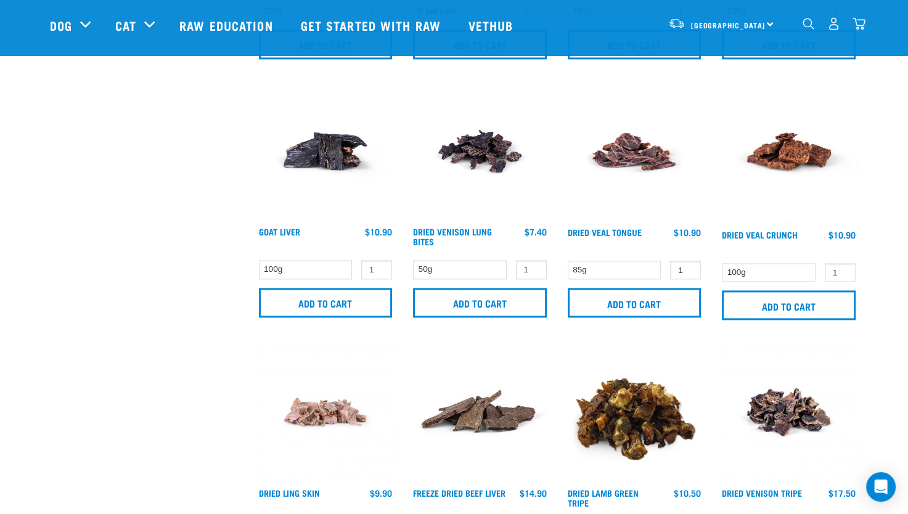
scroll to position [1541, 0]
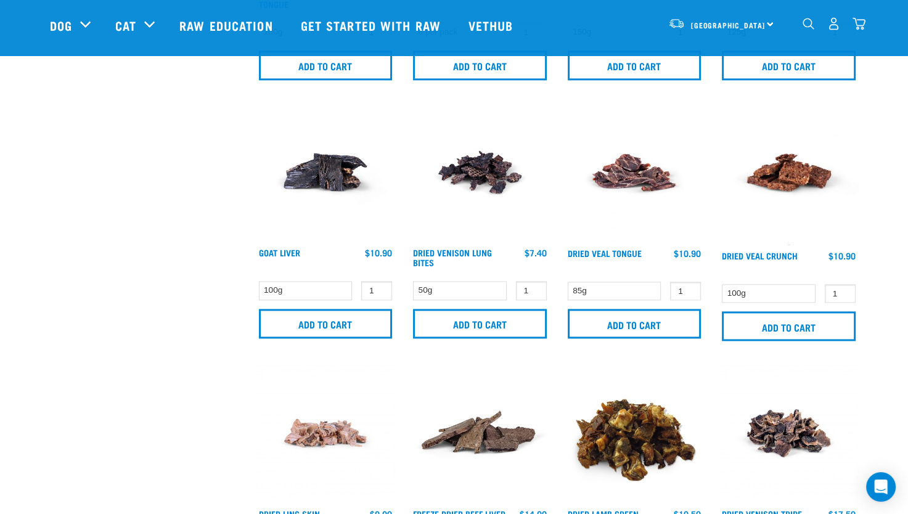
click at [860, 23] on img "dropdown navigation" at bounding box center [858, 23] width 13 height 13
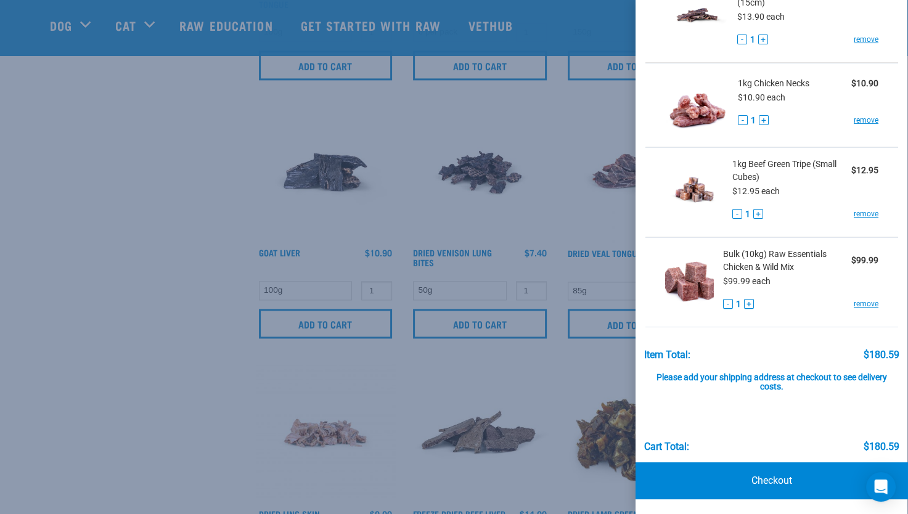
scroll to position [263, 0]
click at [777, 480] on link "Checkout" at bounding box center [771, 480] width 272 height 37
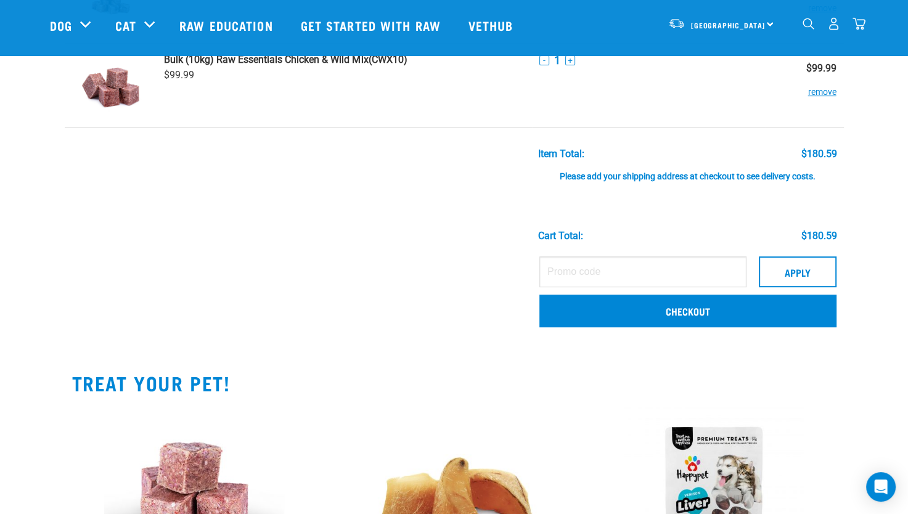
scroll to position [493, 0]
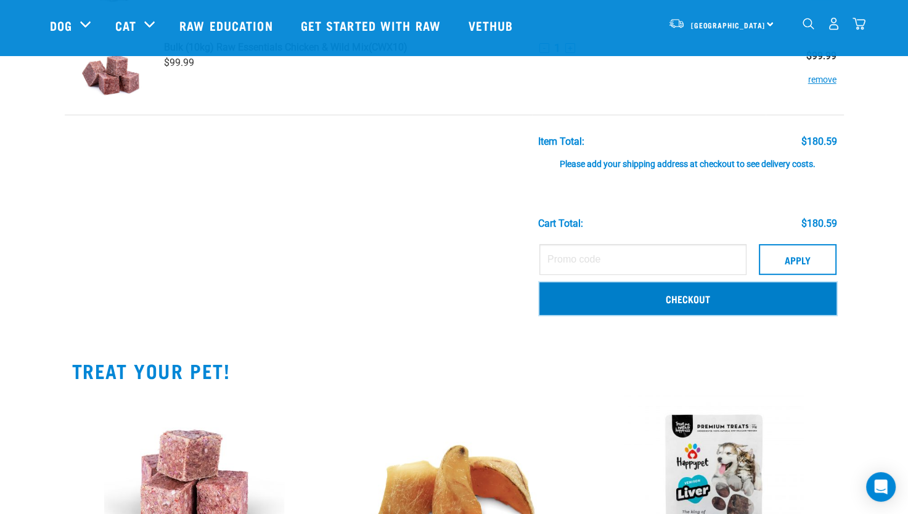
click at [688, 295] on link "Checkout" at bounding box center [687, 298] width 297 height 32
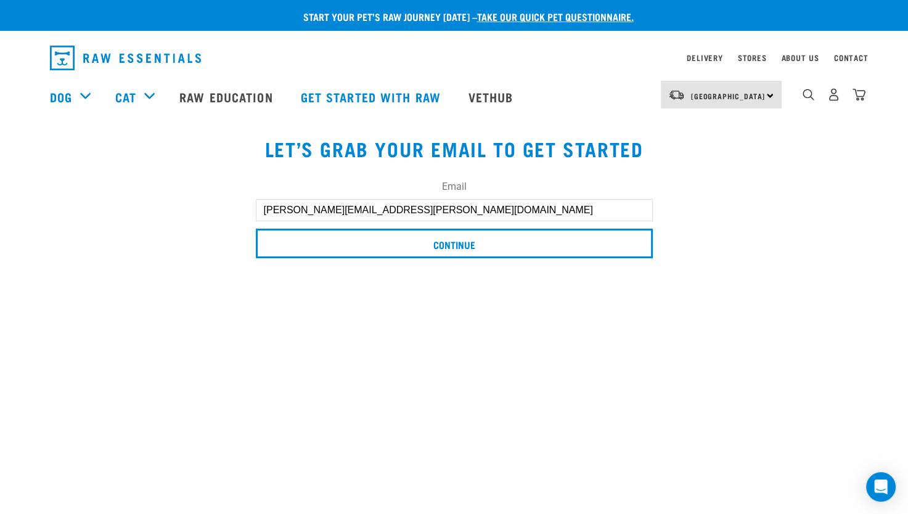
click at [269, 208] on input "[PERSON_NAME][EMAIL_ADDRESS][PERSON_NAME][DOMAIN_NAME]" at bounding box center [454, 210] width 397 height 22
type input "[PERSON_NAME][EMAIL_ADDRESS][PERSON_NAME][DOMAIN_NAME]"
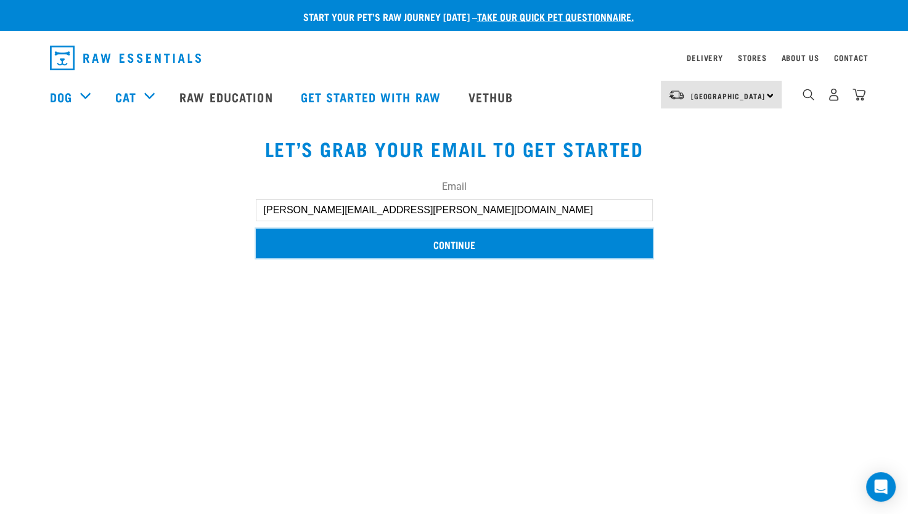
click at [467, 241] on input "Continue" at bounding box center [454, 244] width 397 height 30
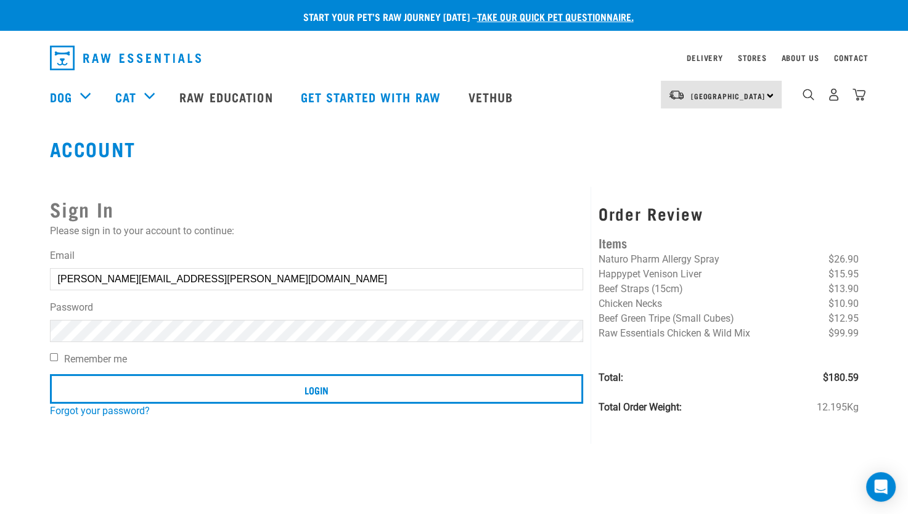
click at [52, 358] on input "Remember me" at bounding box center [54, 357] width 8 height 8
checkbox input "true"
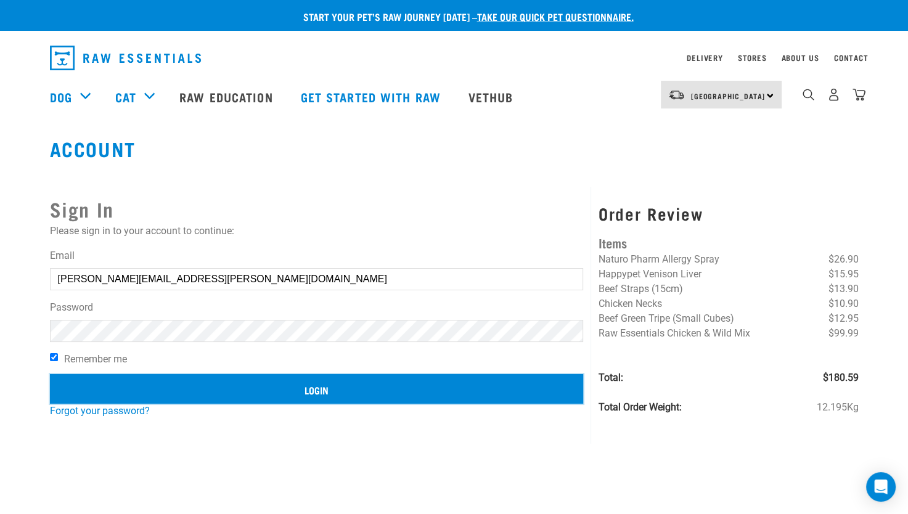
click at [316, 396] on input "Login" at bounding box center [317, 389] width 534 height 30
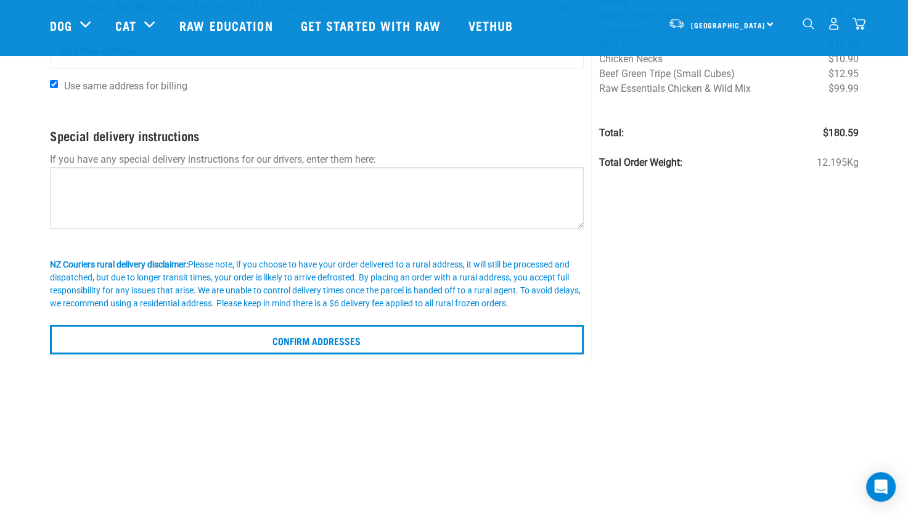
scroll to position [123, 0]
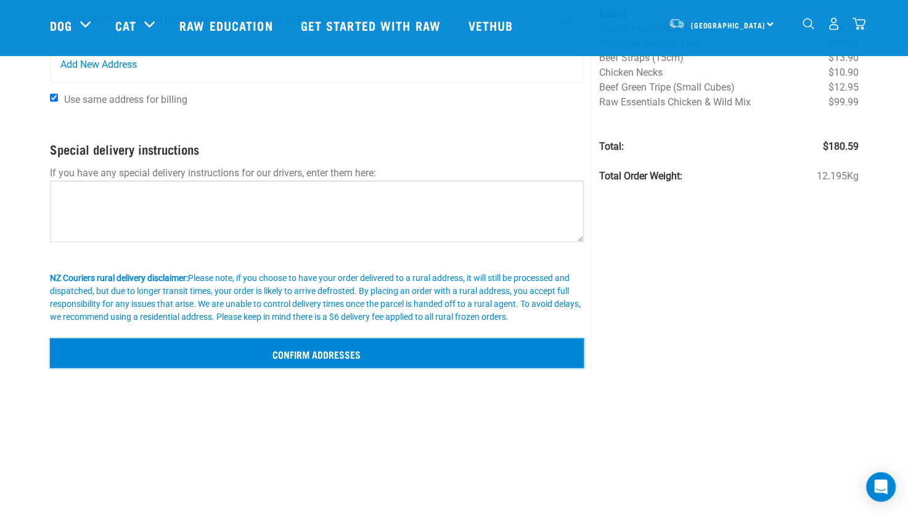
click at [304, 351] on input "Confirm addresses" at bounding box center [317, 353] width 534 height 30
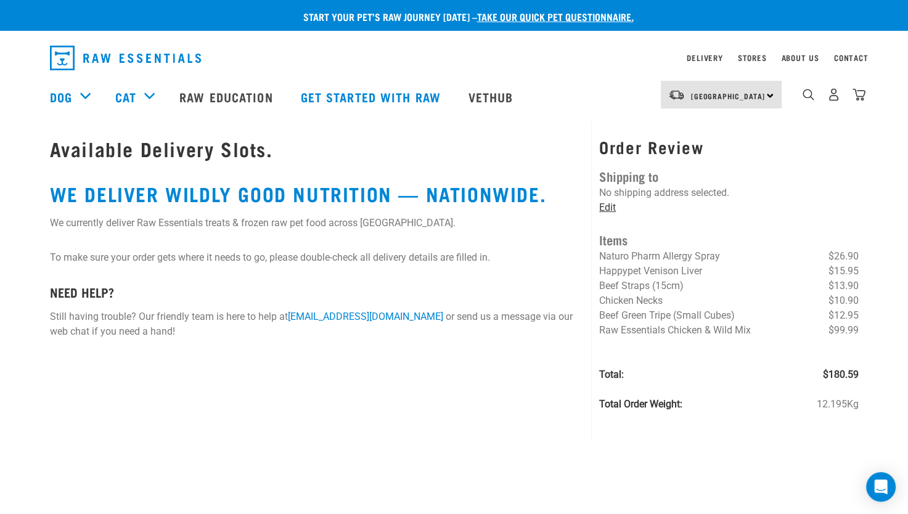
click at [602, 206] on link "Edit" at bounding box center [607, 208] width 17 height 12
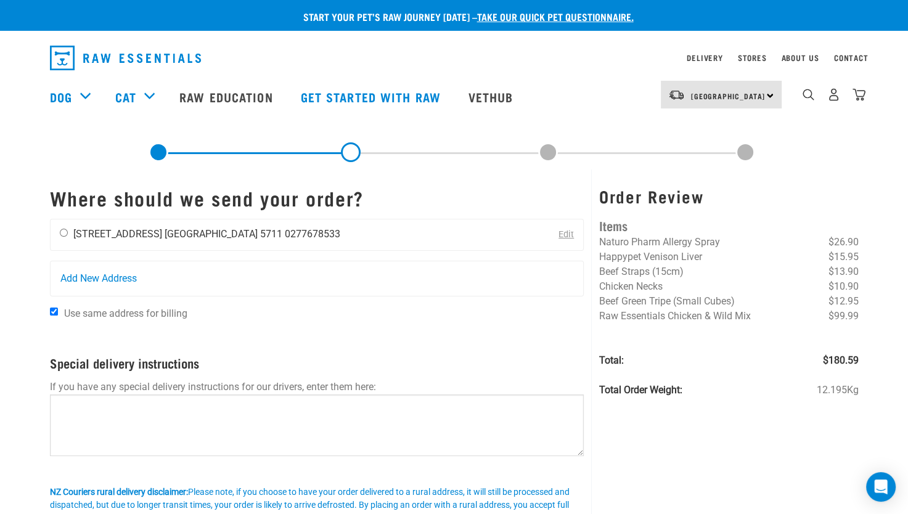
click at [63, 234] on input "radio" at bounding box center [64, 233] width 8 height 8
radio input "true"
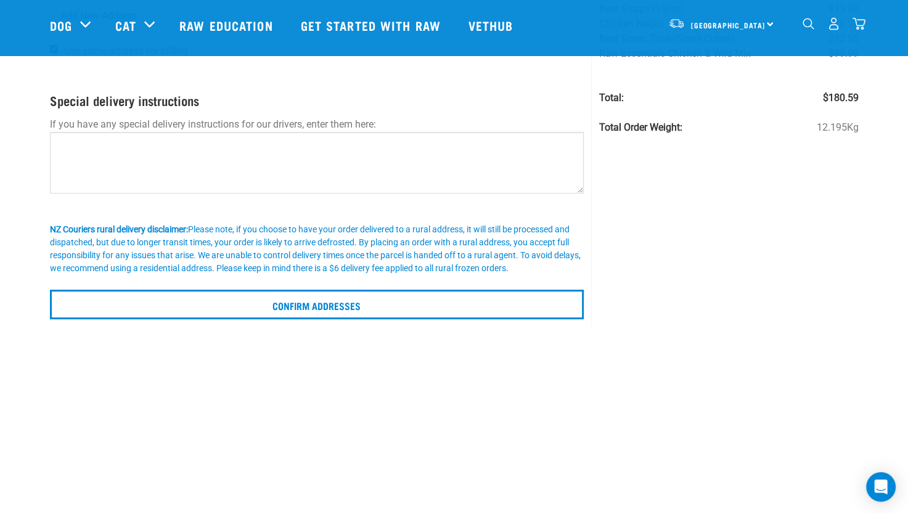
scroll to position [185, 0]
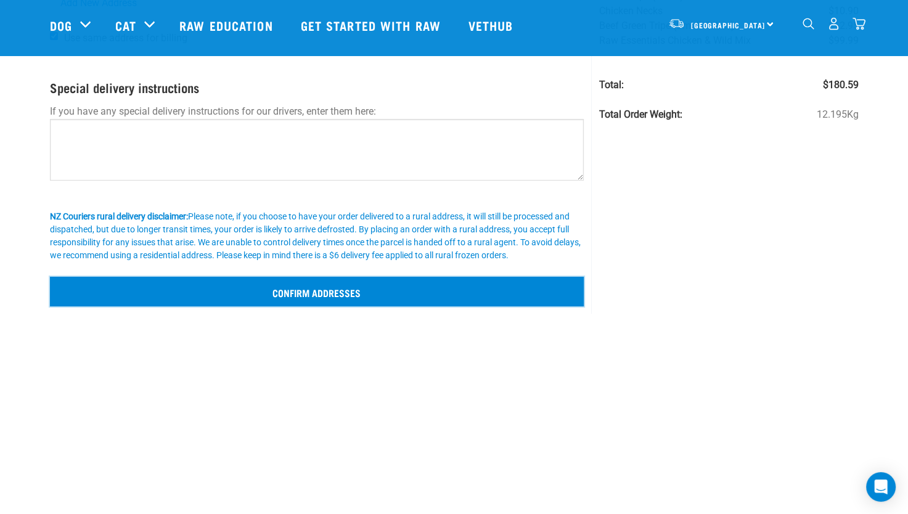
click at [325, 297] on input "Confirm addresses" at bounding box center [317, 292] width 534 height 30
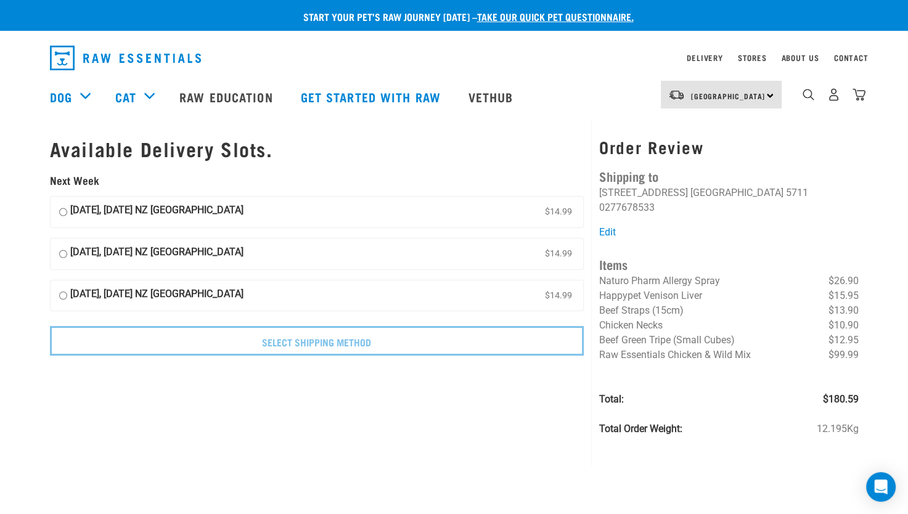
click at [62, 213] on input "02 September, Tuesday NZ Couriers North Island $14.99" at bounding box center [63, 212] width 8 height 18
radio input "true"
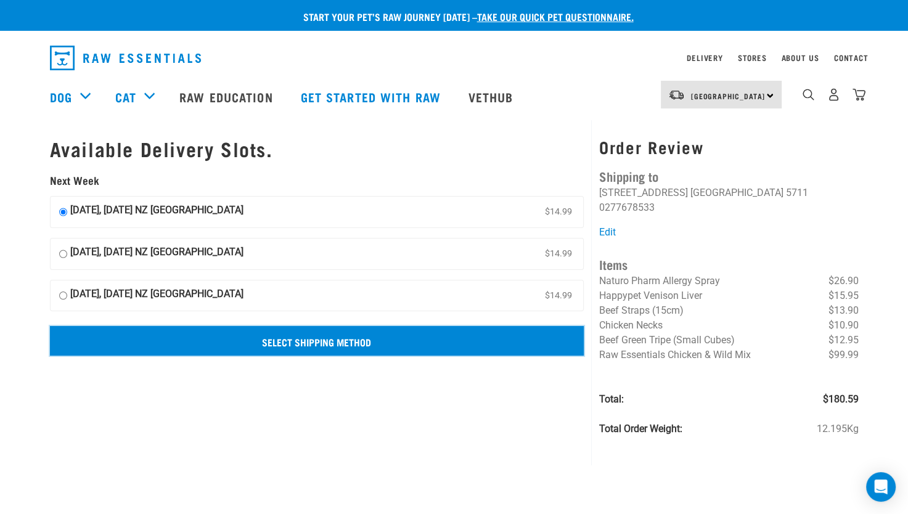
click at [307, 343] on input "Select Shipping Method" at bounding box center [317, 341] width 534 height 30
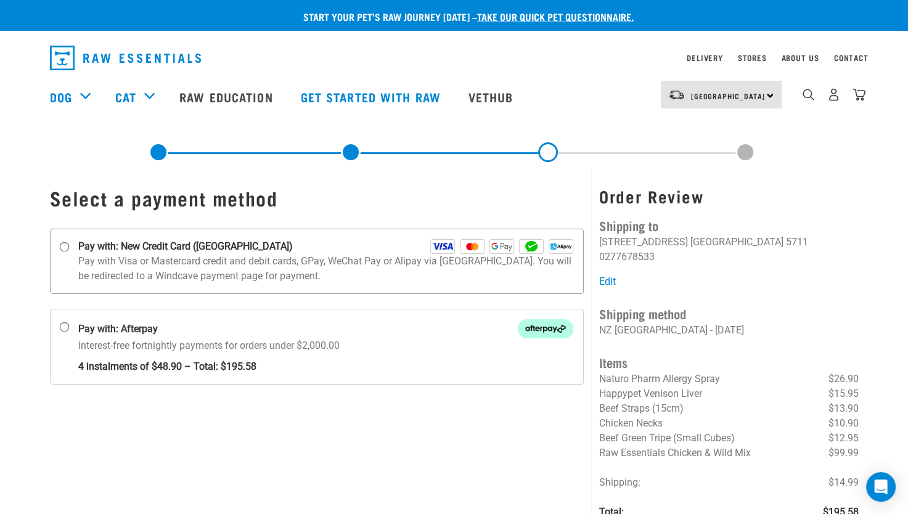
click at [64, 249] on input "Pay with: New Credit Card ([GEOGRAPHIC_DATA])" at bounding box center [64, 247] width 10 height 10
radio input "true"
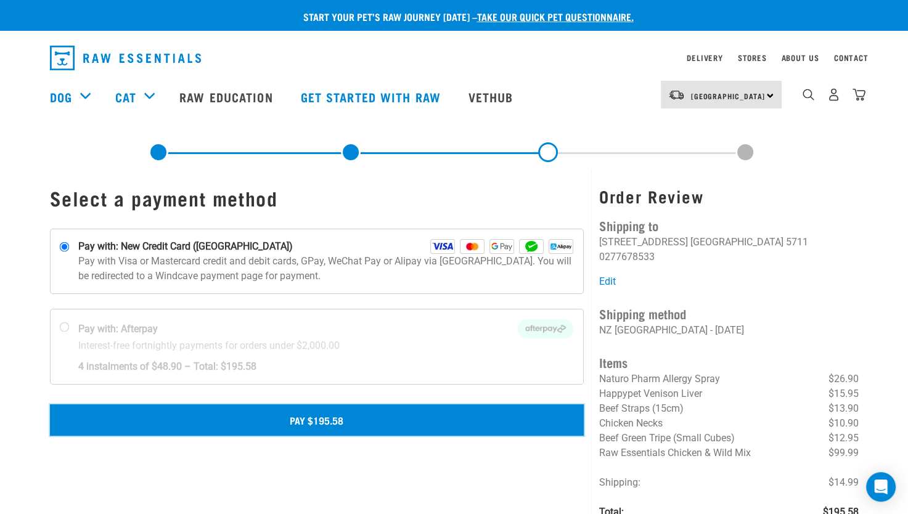
click at [299, 410] on button "Pay $195.58" at bounding box center [317, 419] width 534 height 31
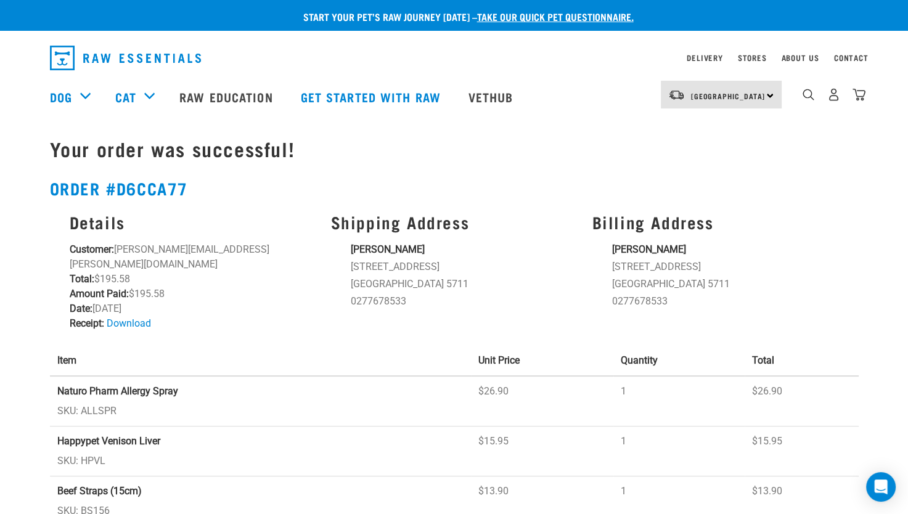
click at [778, 243] on li "[PERSON_NAME]" at bounding box center [724, 249] width 227 height 15
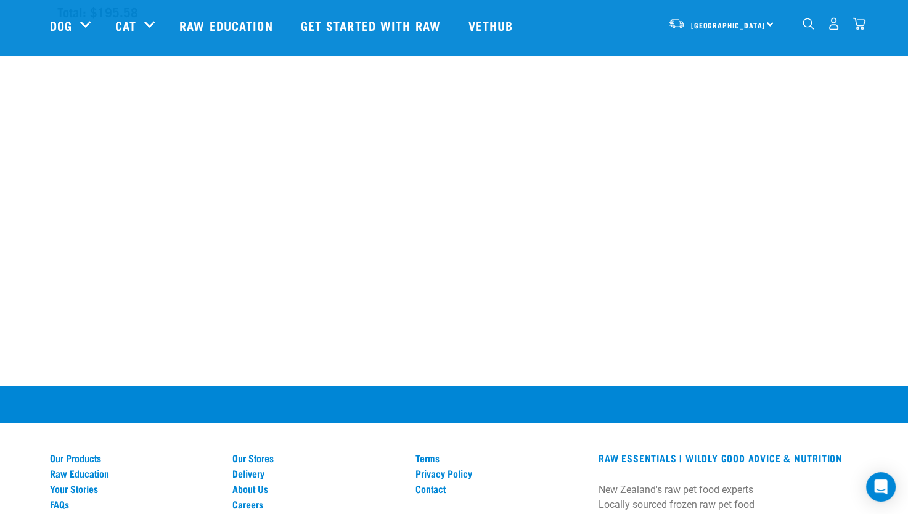
scroll to position [793, 0]
